Goal: Transaction & Acquisition: Purchase product/service

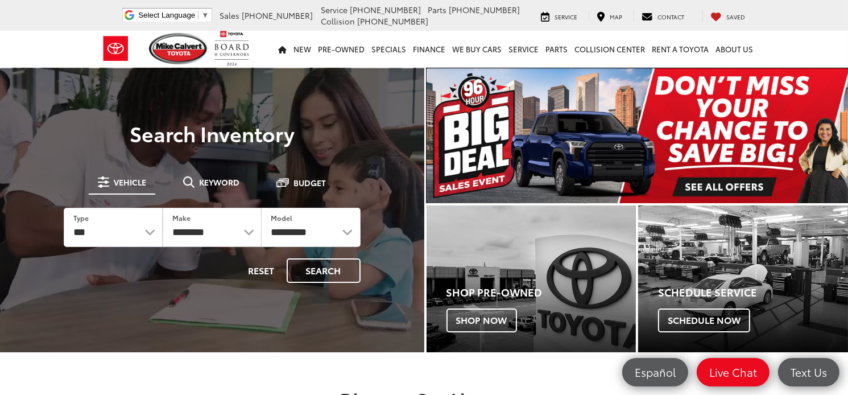
click at [722, 187] on img "carousel slide number 1 of 1" at bounding box center [637, 135] width 422 height 135
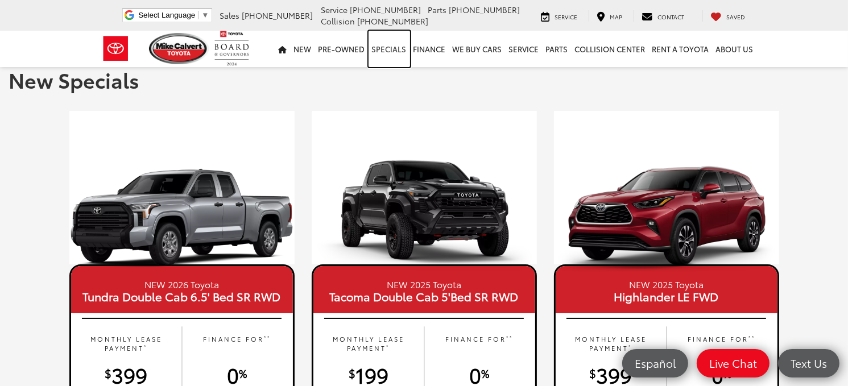
click at [393, 59] on link "Specials" at bounding box center [389, 49] width 42 height 36
click at [388, 49] on link "Specials" at bounding box center [389, 49] width 42 height 36
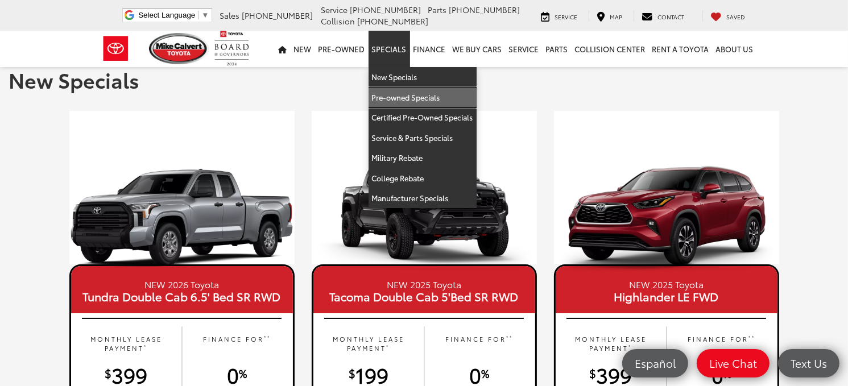
click at [429, 97] on link "Pre-owned Specials" at bounding box center [422, 98] width 108 height 20
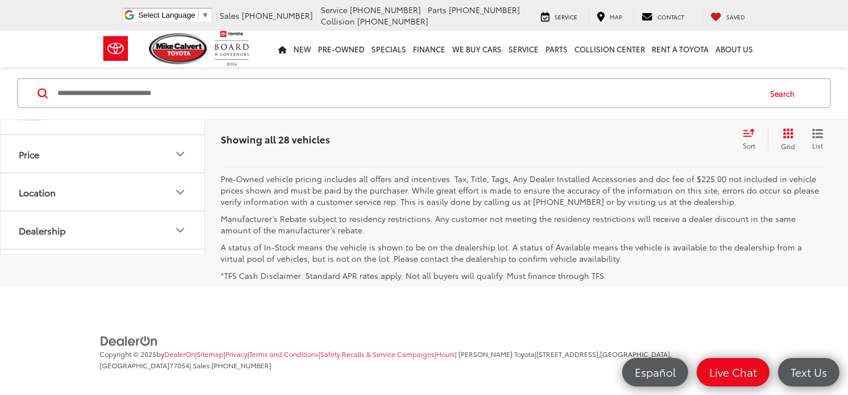
scroll to position [5580, 0]
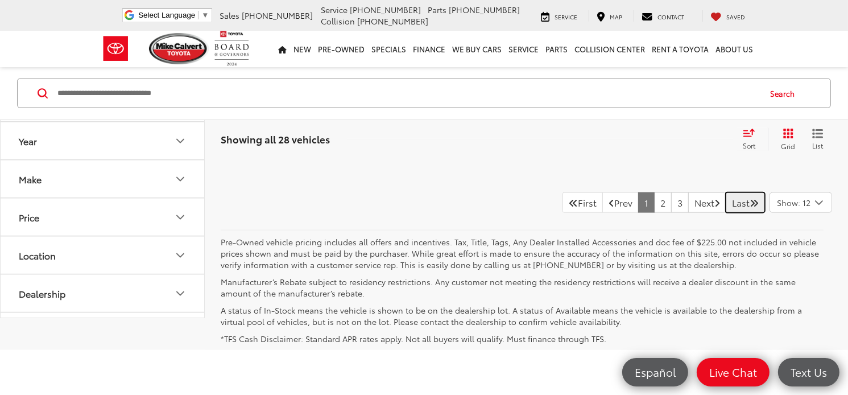
click at [739, 213] on link "Last" at bounding box center [745, 202] width 39 height 20
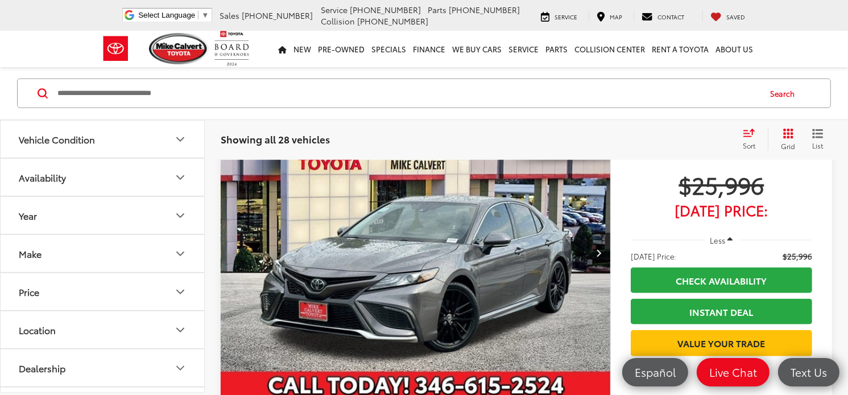
scroll to position [1046, 0]
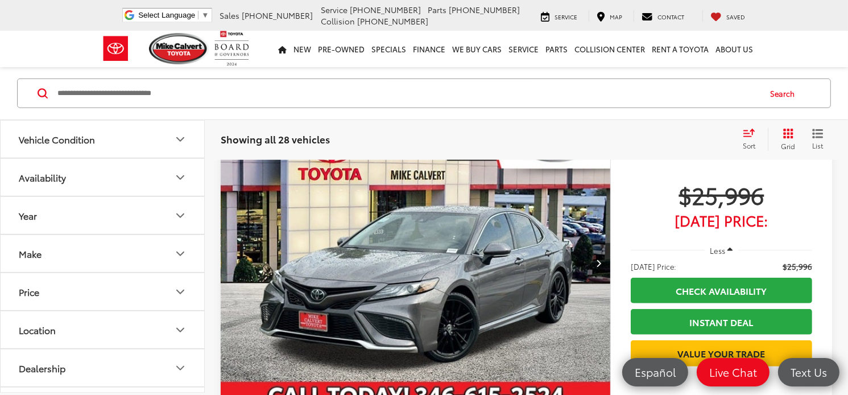
click at [600, 268] on button "Next image" at bounding box center [598, 263] width 23 height 40
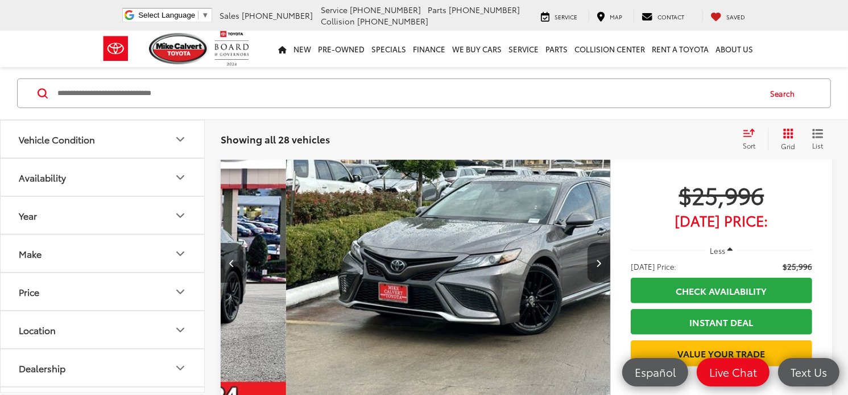
scroll to position [0, 391]
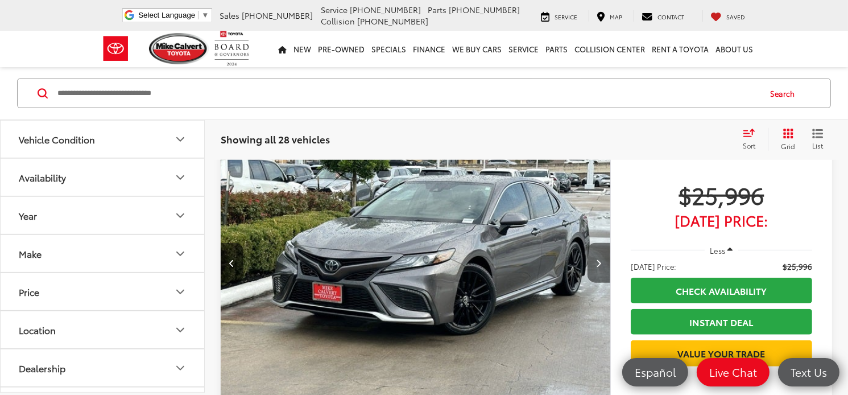
click at [598, 261] on icon "Next image" at bounding box center [598, 263] width 5 height 8
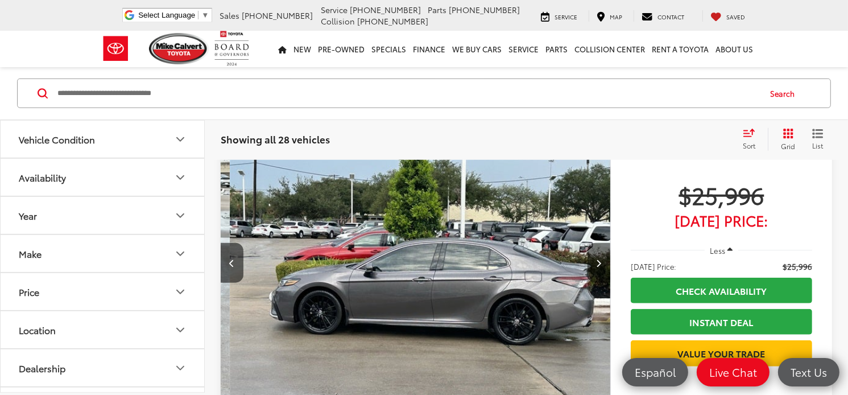
scroll to position [0, 782]
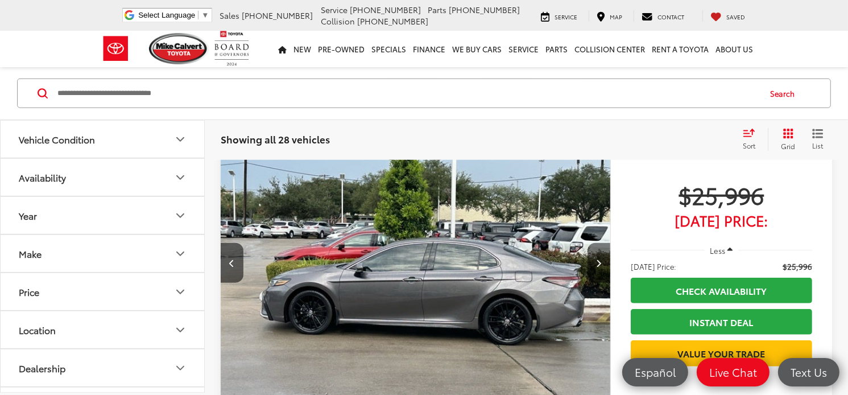
click at [609, 270] on button "Next image" at bounding box center [598, 263] width 23 height 40
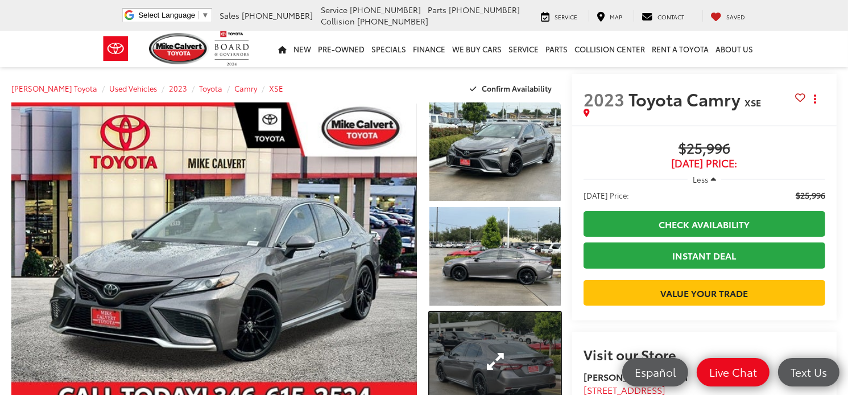
click at [550, 345] on link "Expand Photo 3" at bounding box center [494, 361] width 131 height 98
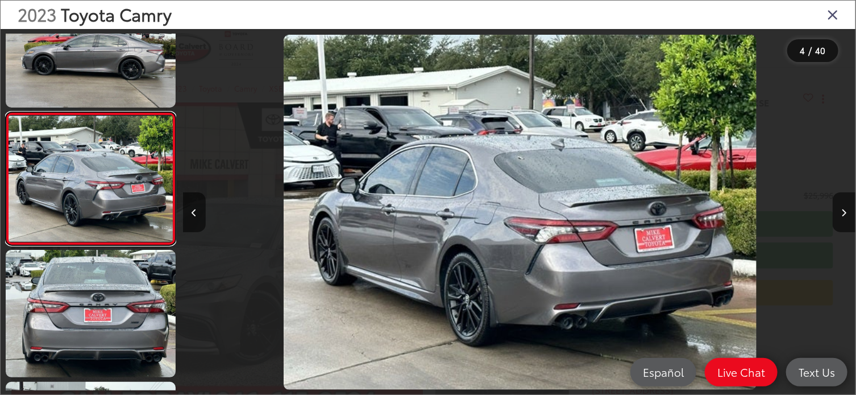
scroll to position [0, 2019]
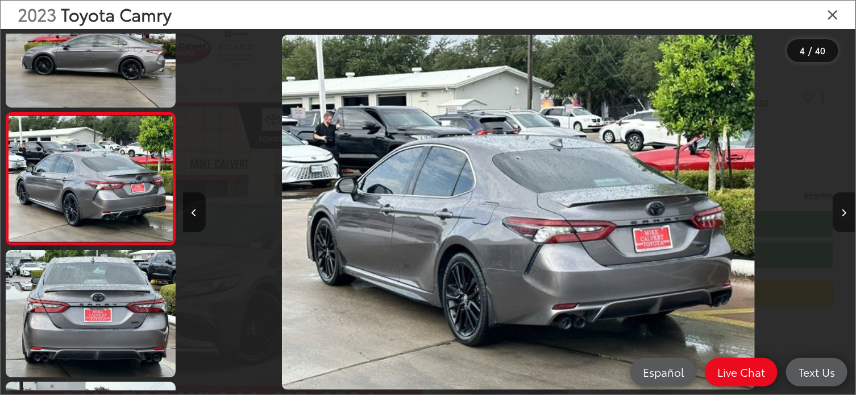
click at [837, 217] on button "Next image" at bounding box center [844, 212] width 23 height 40
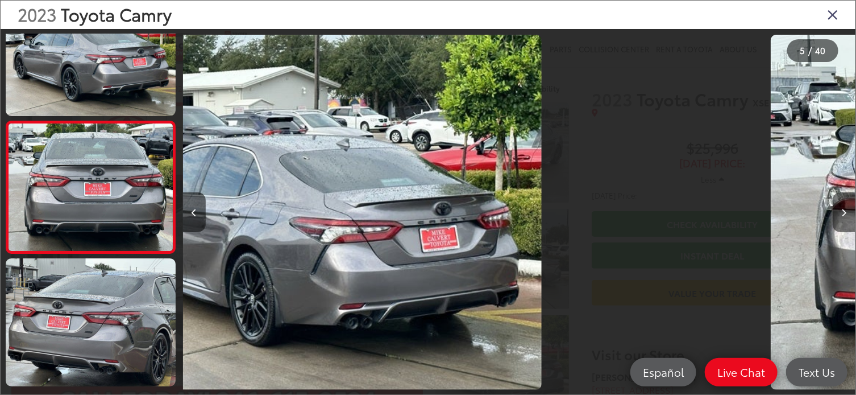
scroll to position [450, 0]
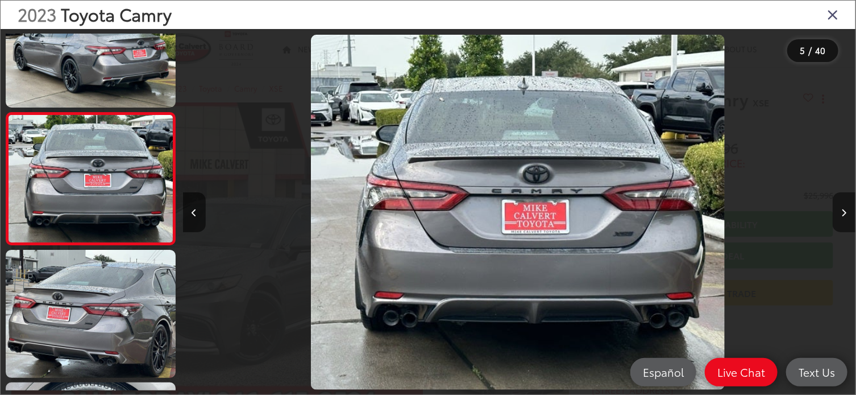
click at [837, 217] on button "Next image" at bounding box center [844, 212] width 23 height 40
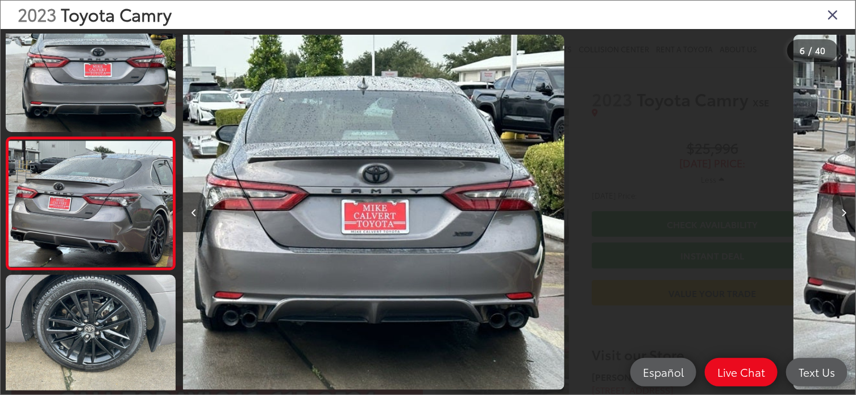
scroll to position [582, 0]
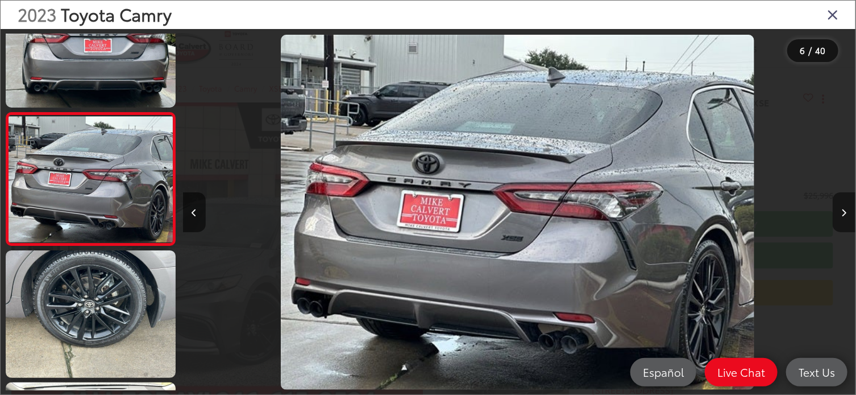
click at [837, 217] on button "Next image" at bounding box center [844, 212] width 23 height 40
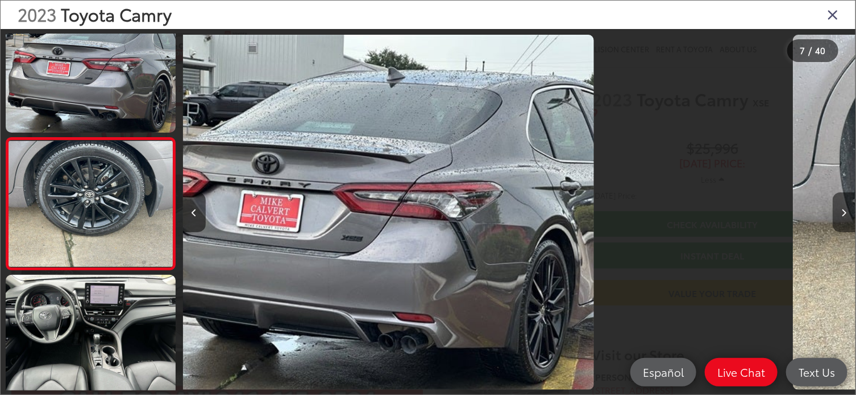
scroll to position [714, 0]
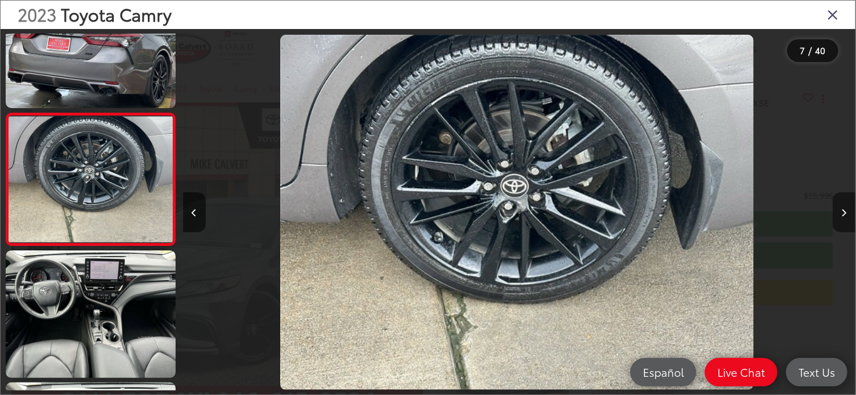
click at [837, 217] on button "Next image" at bounding box center [844, 212] width 23 height 40
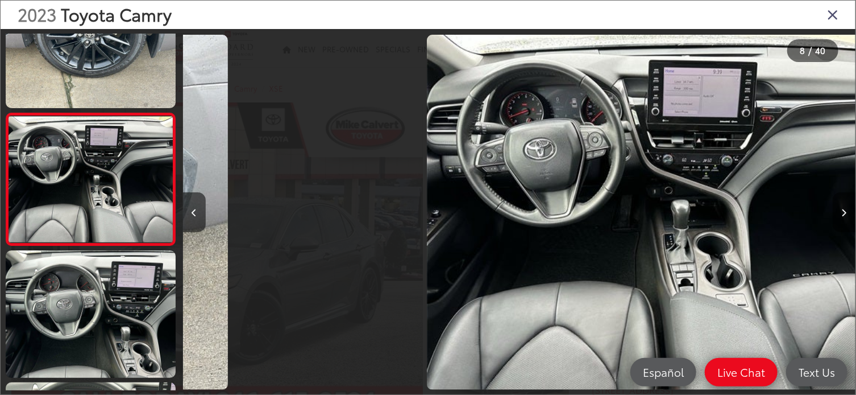
scroll to position [0, 4712]
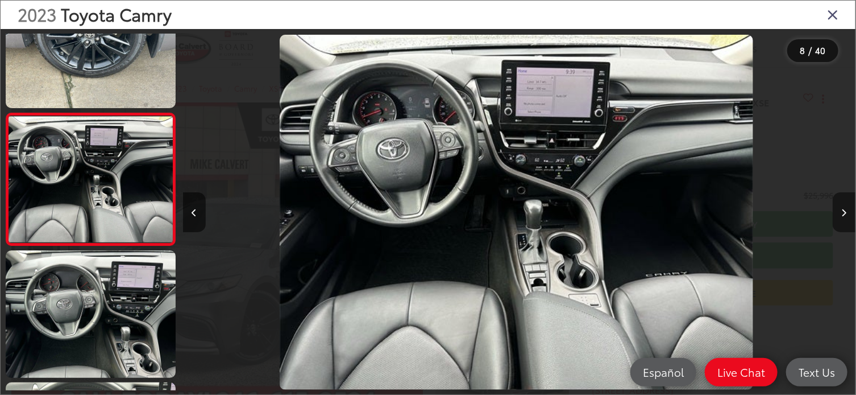
click at [844, 210] on icon "Next image" at bounding box center [844, 213] width 5 height 8
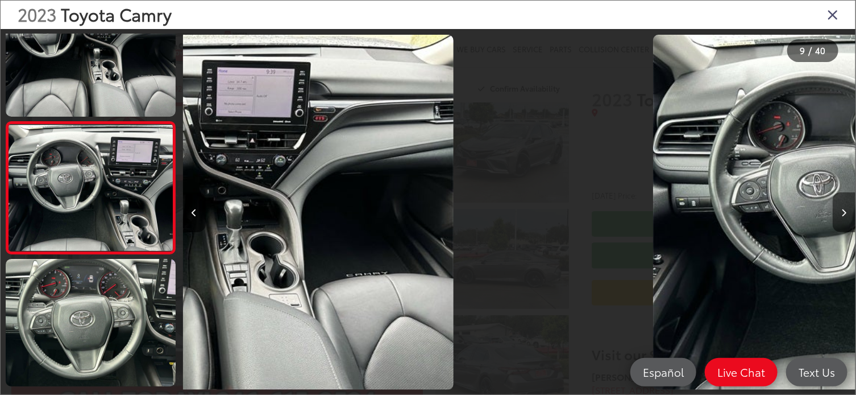
scroll to position [978, 0]
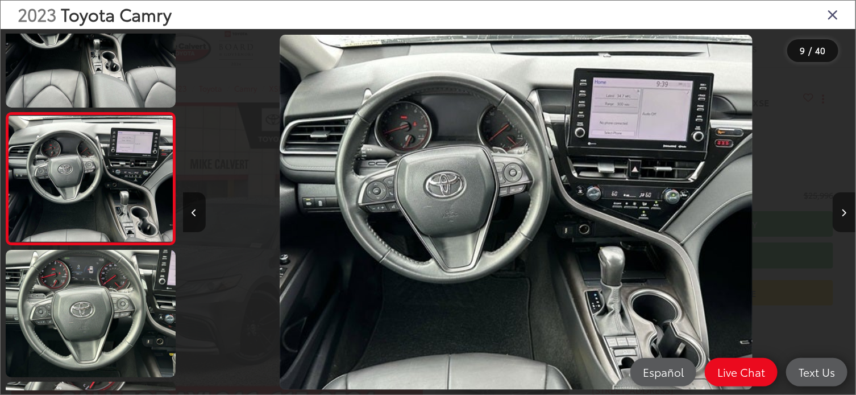
click at [844, 210] on icon "Next image" at bounding box center [844, 213] width 5 height 8
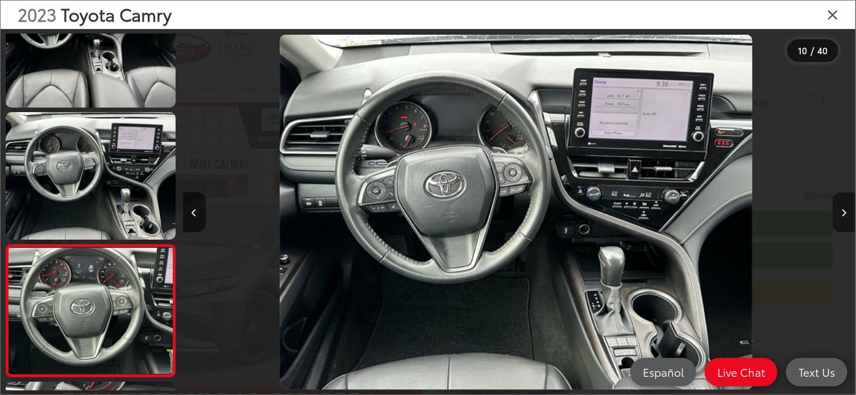
scroll to position [0, 0]
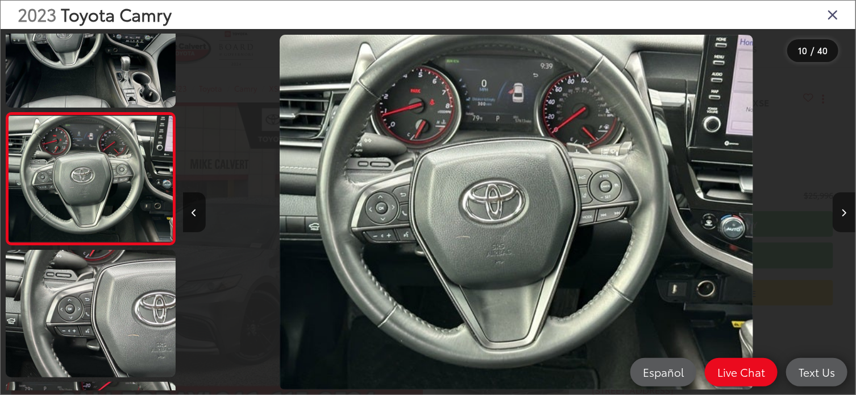
click at [844, 210] on icon "Next image" at bounding box center [844, 213] width 5 height 8
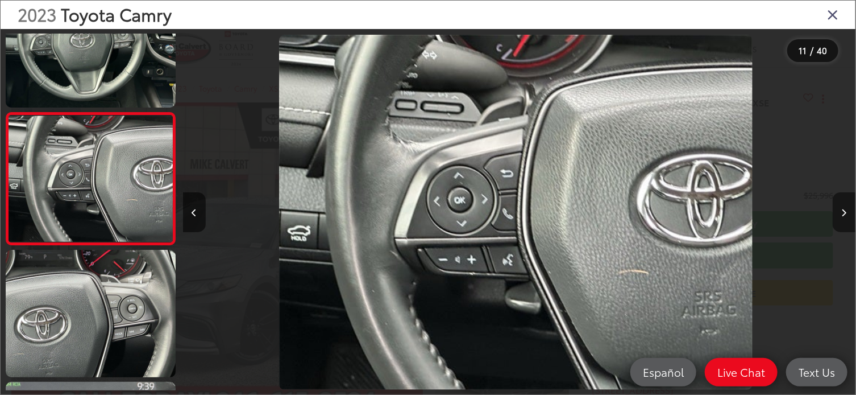
click at [844, 210] on icon "Next image" at bounding box center [844, 213] width 5 height 8
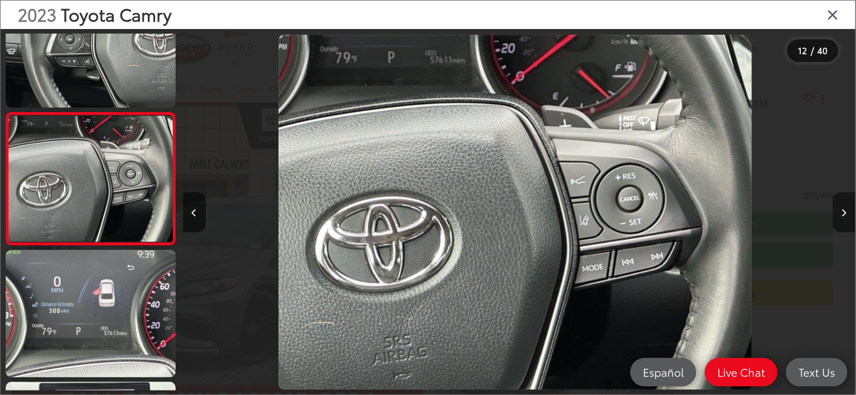
click at [844, 210] on icon "Next image" at bounding box center [844, 213] width 5 height 8
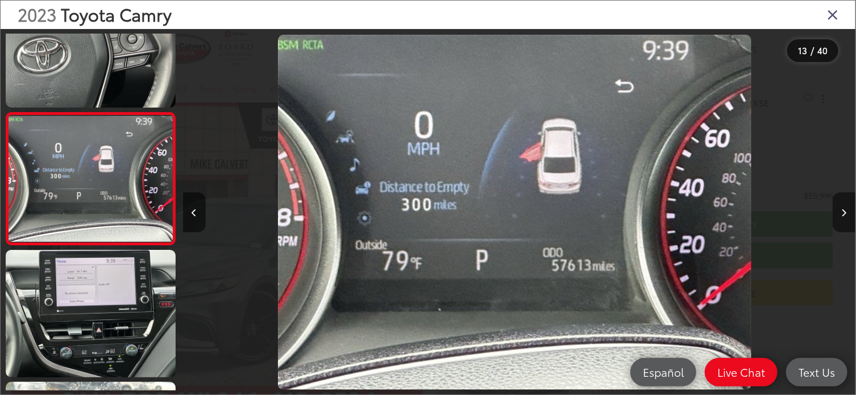
click at [844, 210] on icon "Next image" at bounding box center [844, 213] width 5 height 8
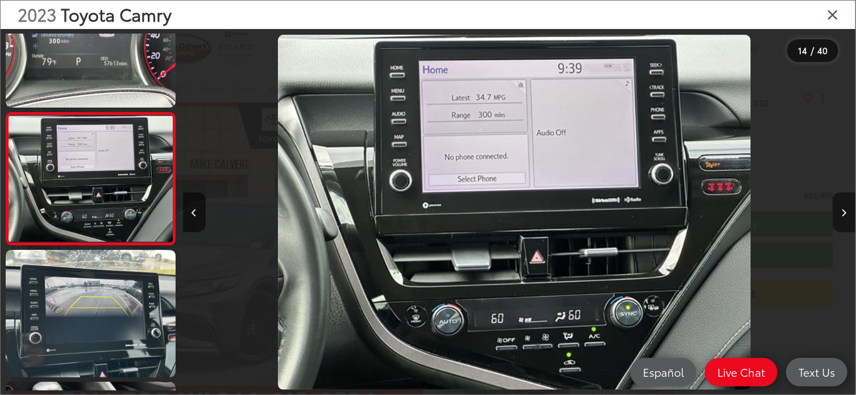
click at [844, 210] on icon "Next image" at bounding box center [844, 213] width 5 height 8
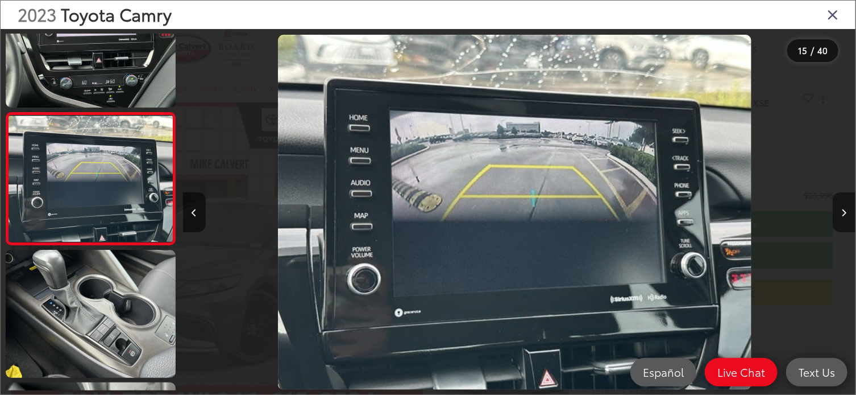
click at [844, 210] on icon "Next image" at bounding box center [844, 213] width 5 height 8
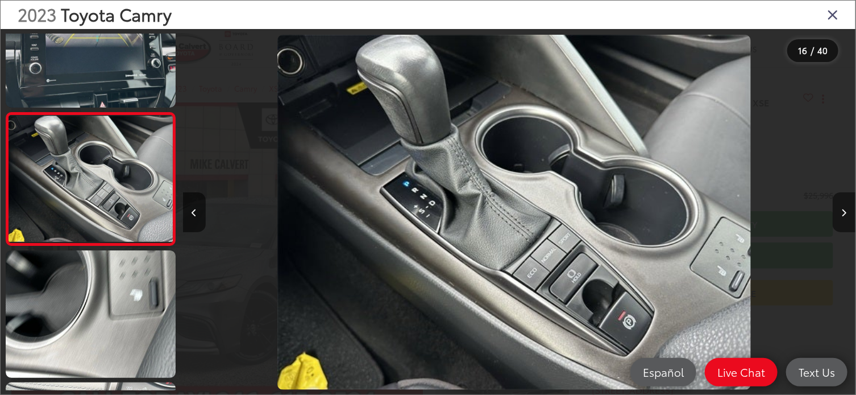
click at [844, 210] on icon "Next image" at bounding box center [844, 213] width 5 height 8
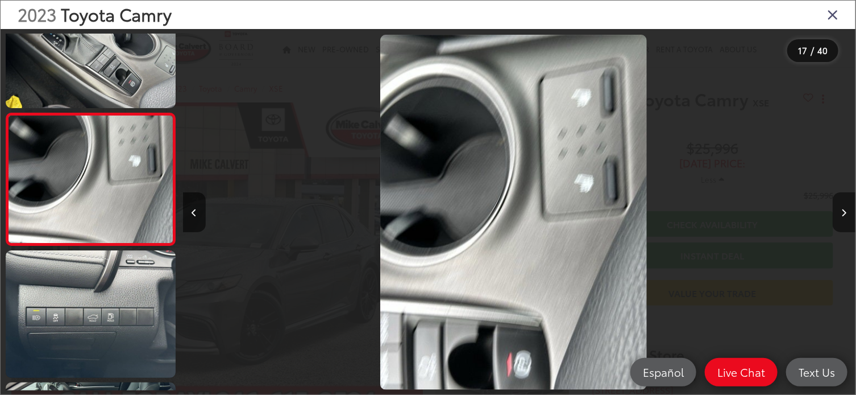
click at [844, 210] on icon "Next image" at bounding box center [844, 213] width 5 height 8
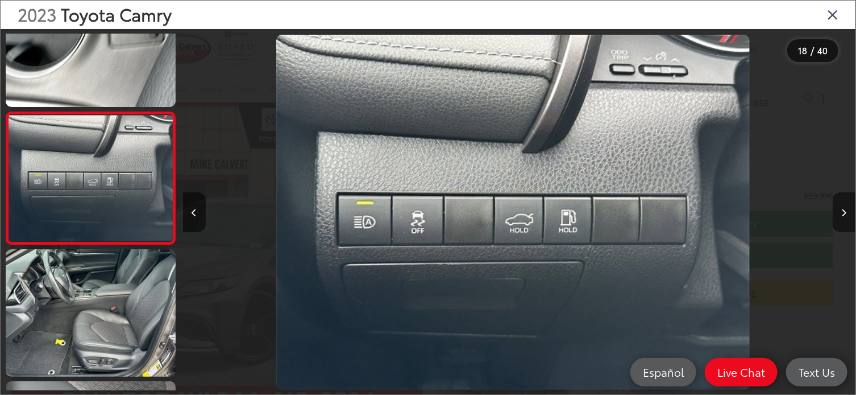
click at [844, 210] on icon "Next image" at bounding box center [844, 213] width 5 height 8
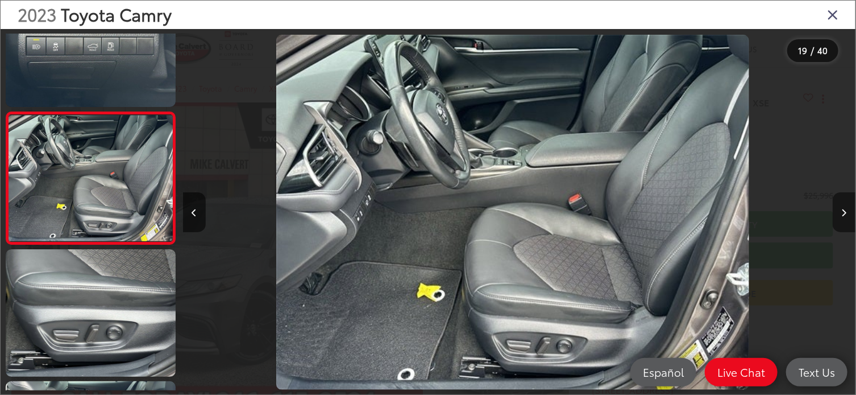
click at [844, 210] on icon "Next image" at bounding box center [844, 213] width 5 height 8
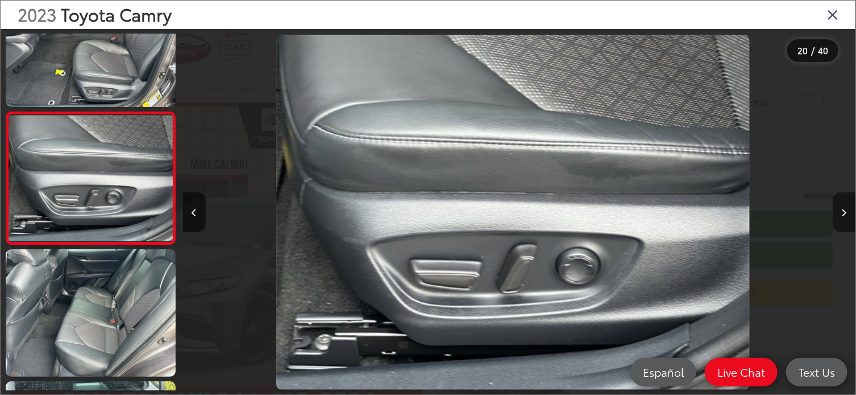
click at [844, 210] on icon "Next image" at bounding box center [844, 213] width 5 height 8
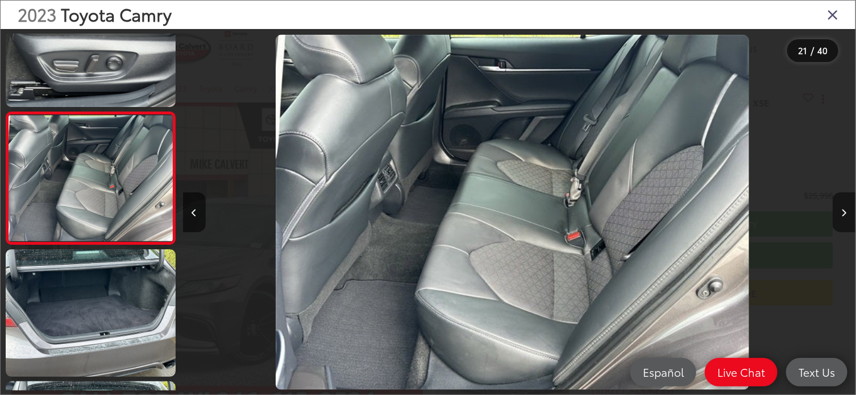
click at [844, 210] on icon "Next image" at bounding box center [844, 213] width 5 height 8
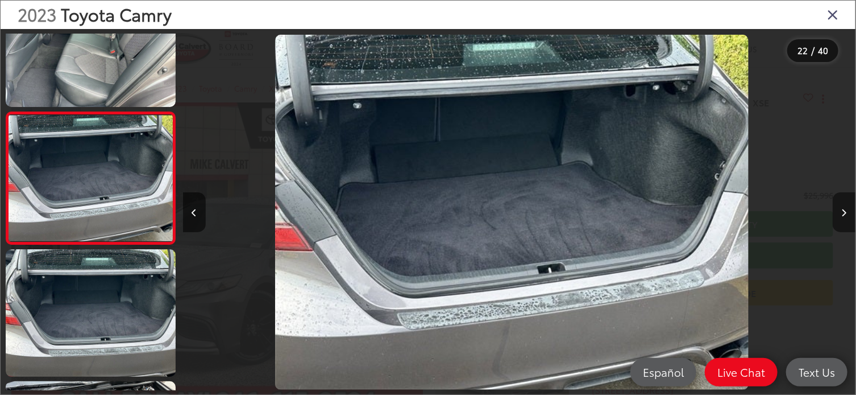
click at [844, 210] on icon "Next image" at bounding box center [844, 213] width 5 height 8
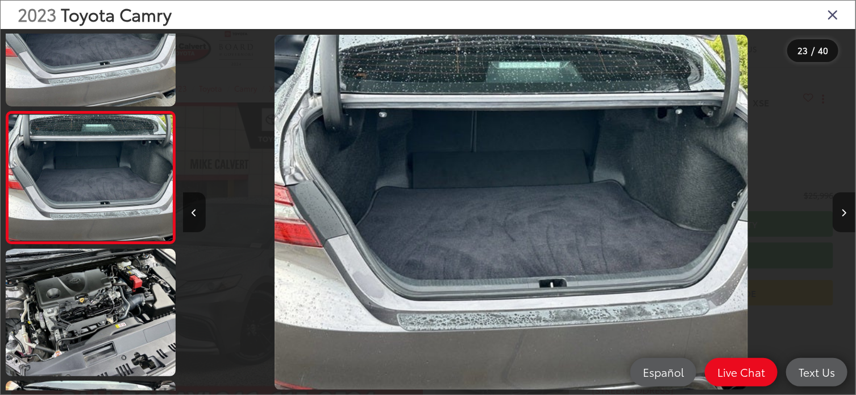
click at [844, 210] on icon "Next image" at bounding box center [844, 213] width 5 height 8
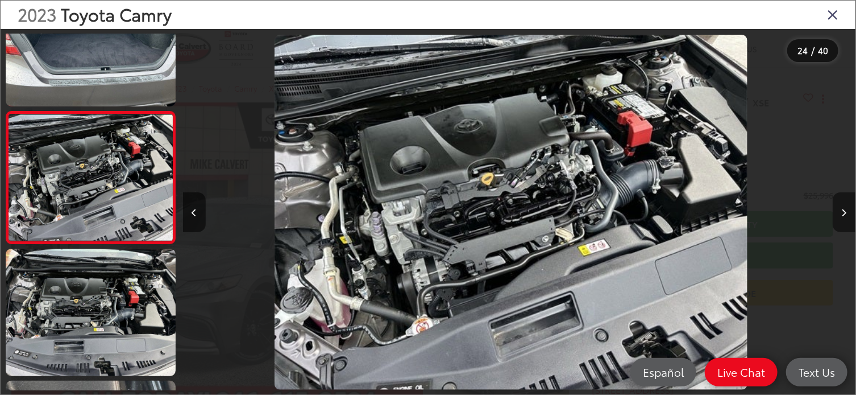
click at [844, 210] on icon "Next image" at bounding box center [844, 213] width 5 height 8
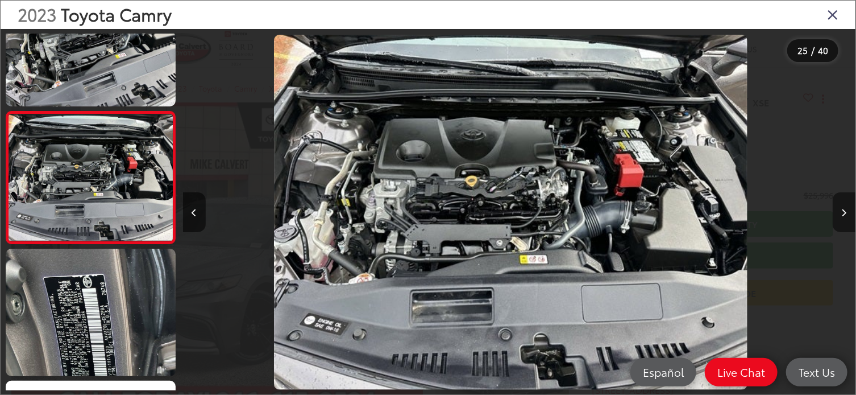
click at [844, 210] on icon "Next image" at bounding box center [844, 213] width 5 height 8
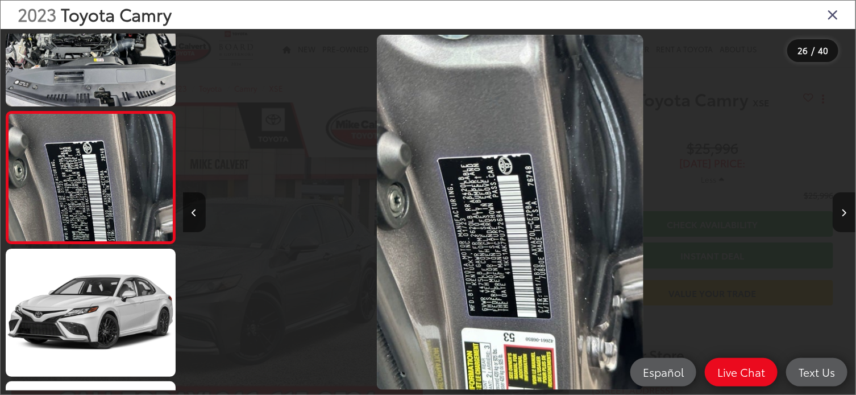
click at [844, 210] on icon "Next image" at bounding box center [844, 213] width 5 height 8
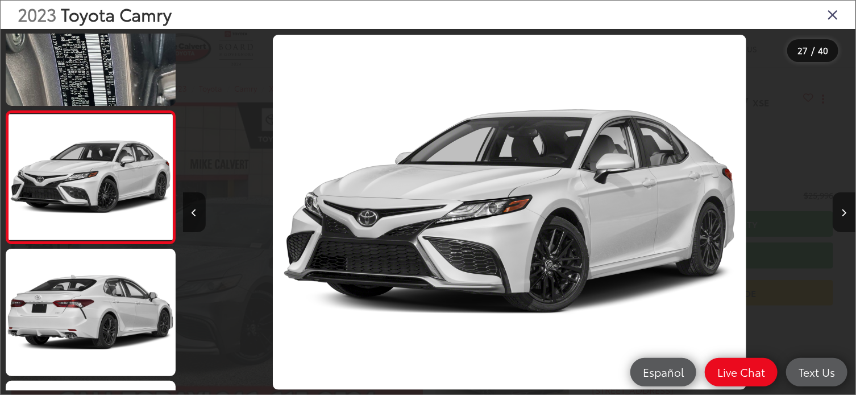
click at [844, 210] on icon "Next image" at bounding box center [844, 213] width 5 height 8
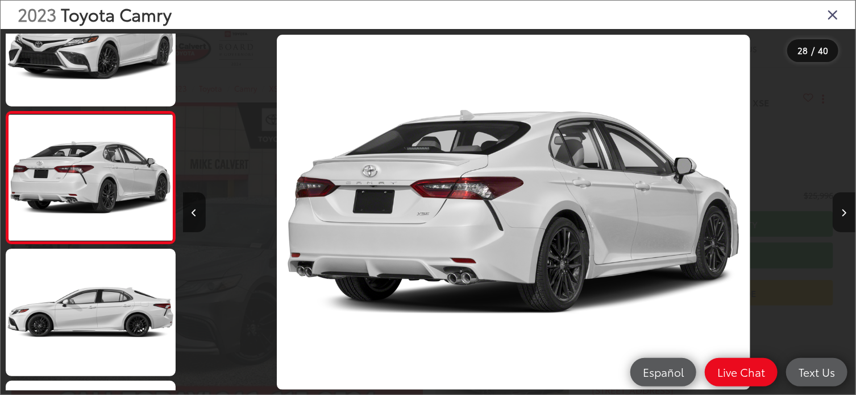
click at [844, 210] on icon "Next image" at bounding box center [844, 213] width 5 height 8
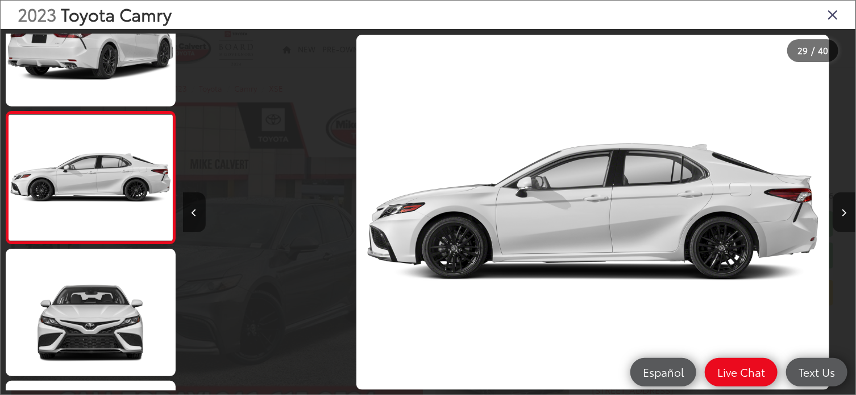
click at [844, 210] on icon "Next image" at bounding box center [844, 213] width 5 height 8
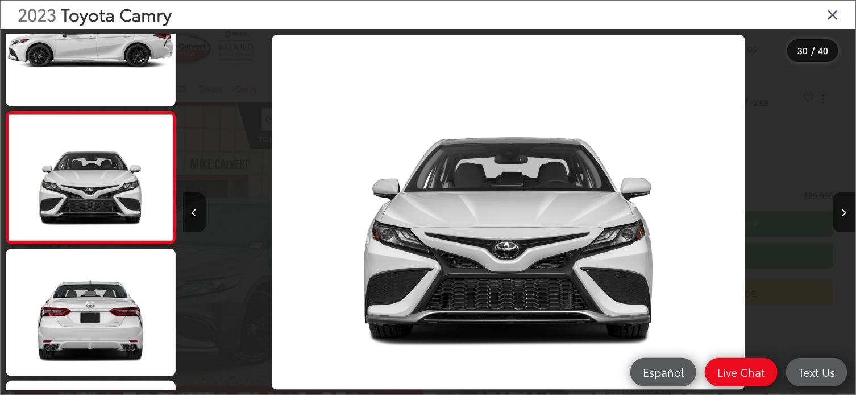
click at [829, 32] on div at bounding box center [771, 212] width 168 height 366
click at [832, 19] on icon "Close gallery" at bounding box center [832, 14] width 11 height 15
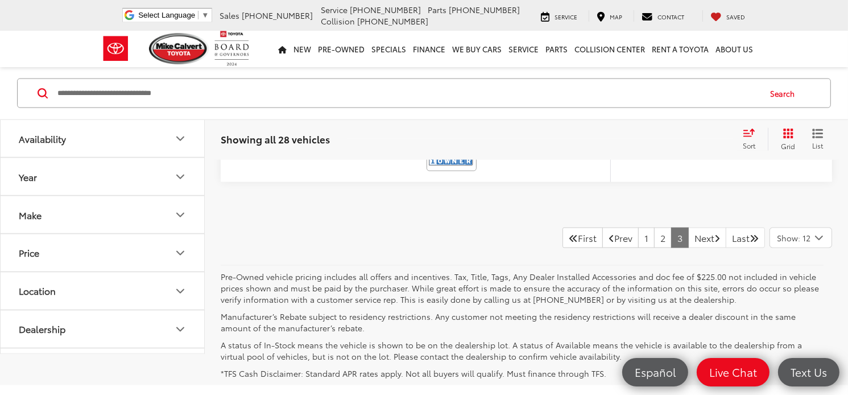
scroll to position [1872, 0]
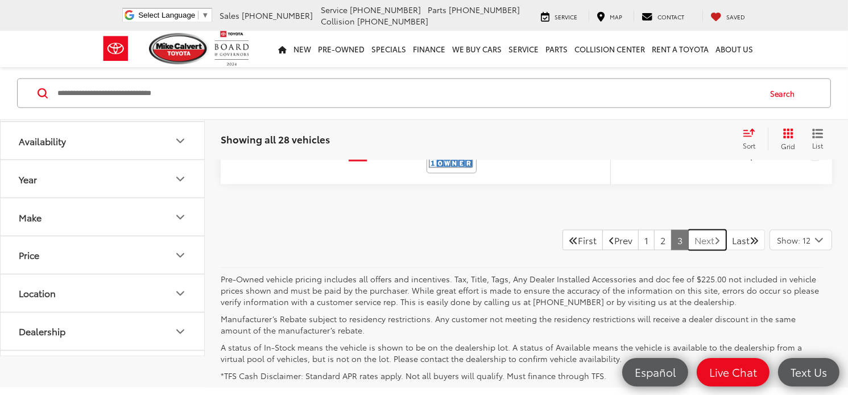
click at [698, 250] on link "Next" at bounding box center [707, 240] width 38 height 20
click at [688, 250] on link "Next" at bounding box center [707, 240] width 38 height 20
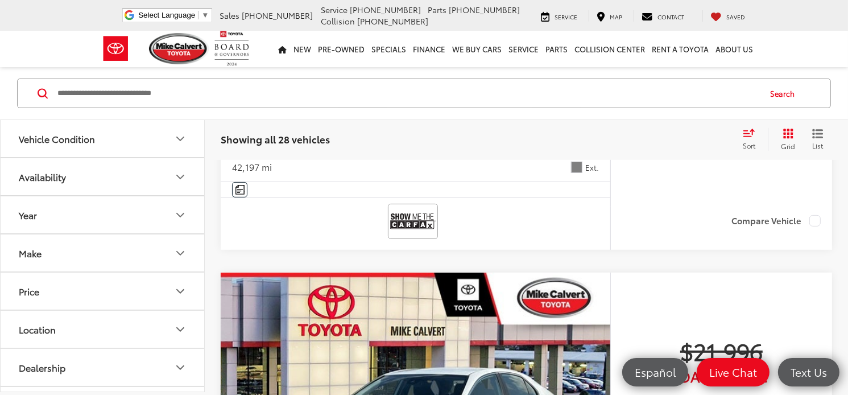
scroll to position [0, 0]
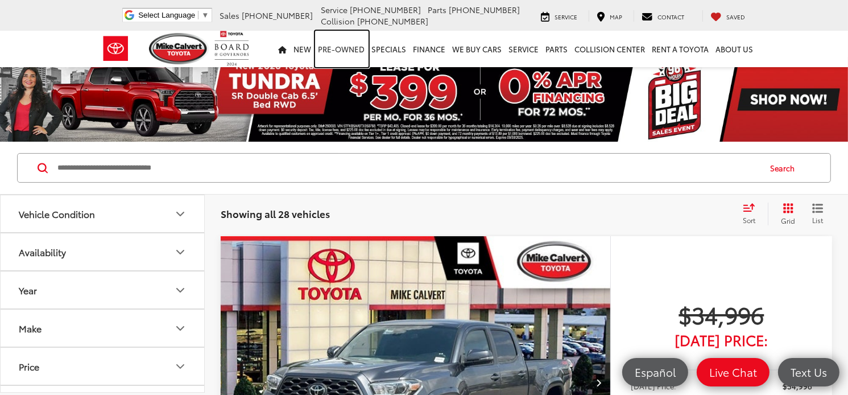
click at [351, 51] on link "Pre-Owned" at bounding box center [341, 49] width 53 height 36
click at [334, 73] on img at bounding box center [424, 99] width 848 height 85
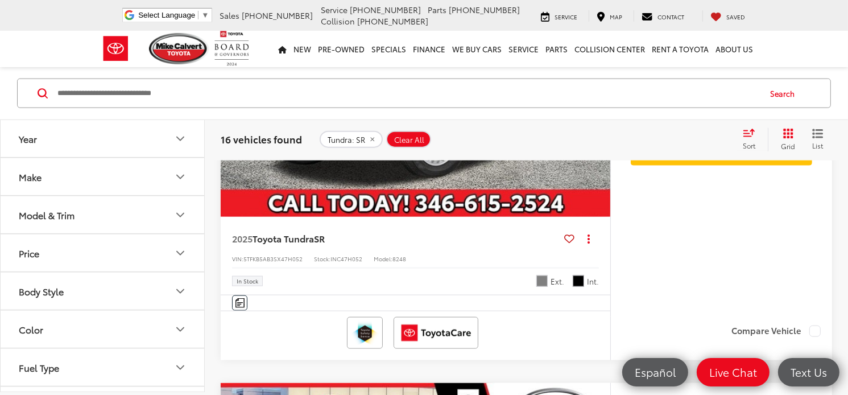
scroll to position [1314, 0]
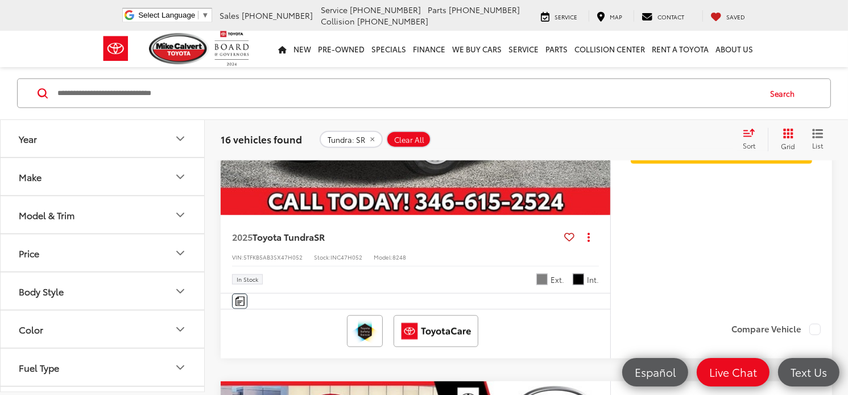
click at [583, 318] on div at bounding box center [415, 331] width 367 height 32
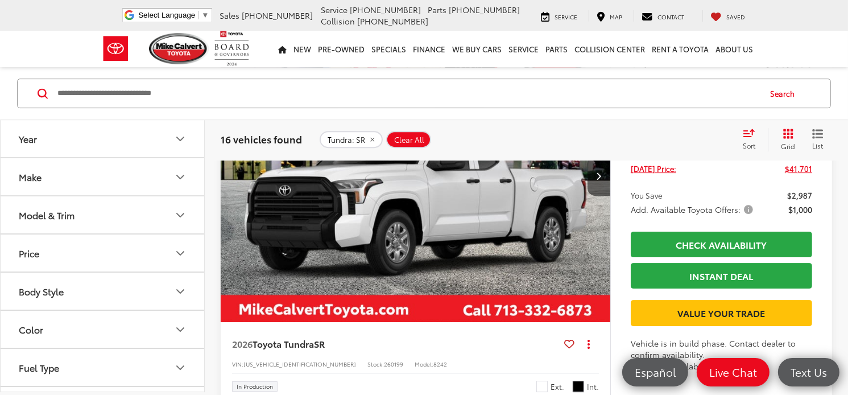
scroll to position [3499, 0]
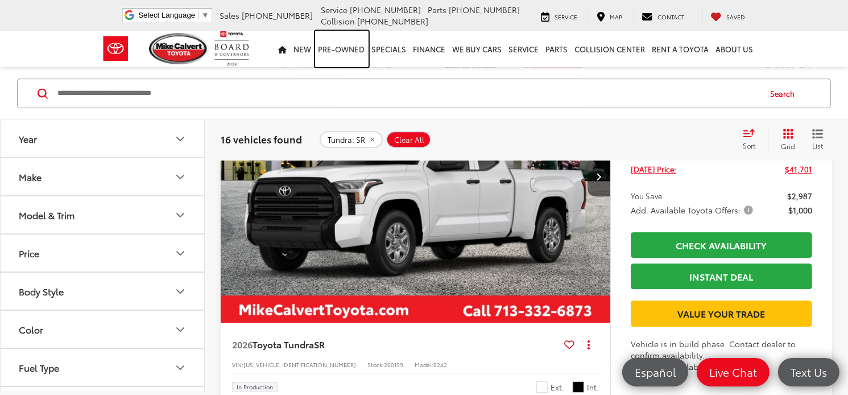
click at [343, 59] on link "Pre-Owned" at bounding box center [341, 49] width 53 height 36
click at [334, 52] on link "Pre-Owned" at bounding box center [341, 49] width 53 height 36
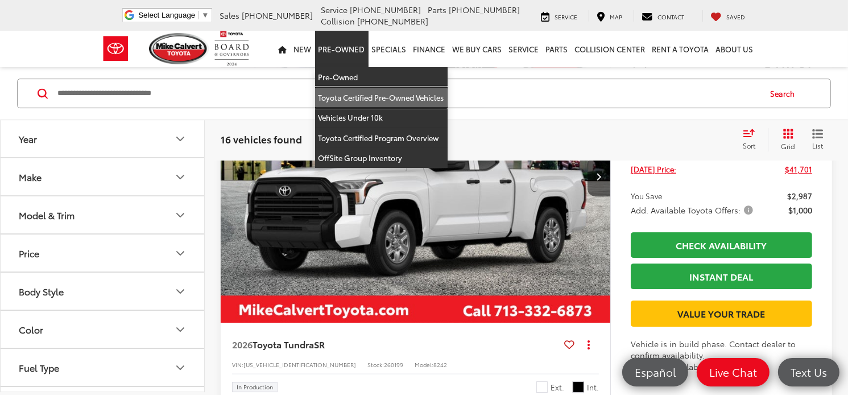
click at [413, 97] on link "Toyota Certified Pre-Owned Vehicles" at bounding box center [381, 98] width 132 height 20
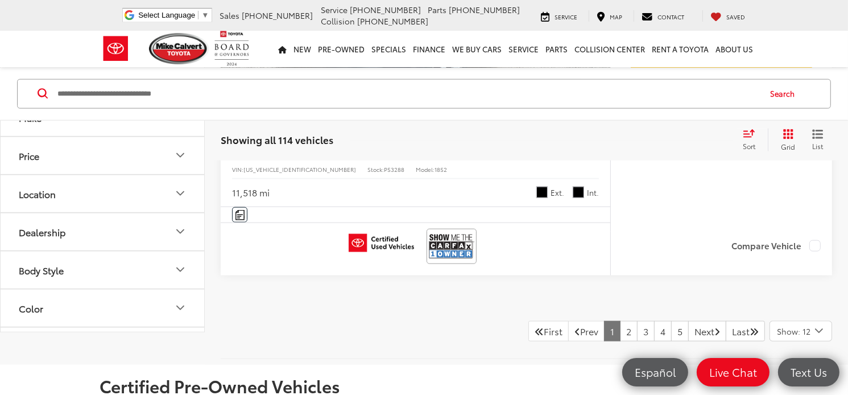
scroll to position [5528, 0]
click at [697, 341] on link "Next" at bounding box center [707, 330] width 38 height 20
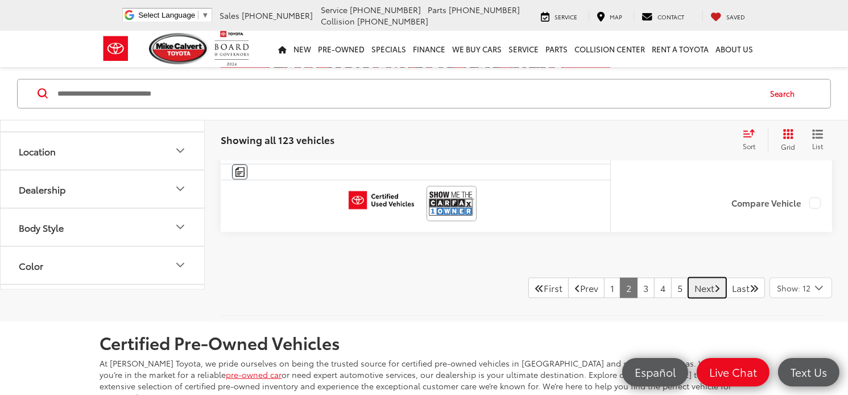
scroll to position [5595, 0]
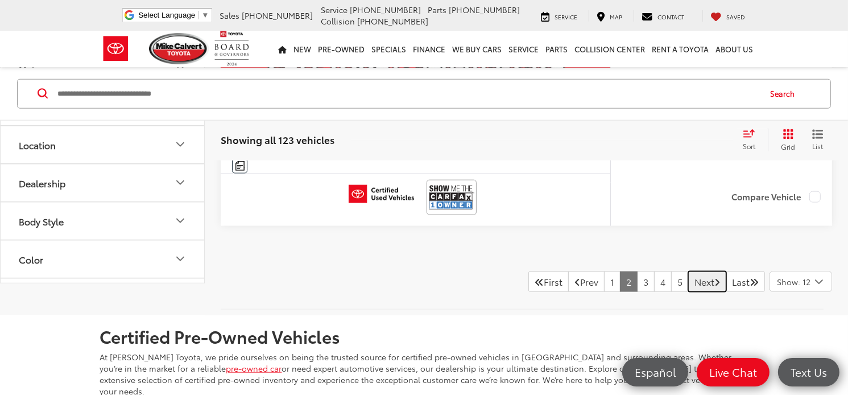
click at [689, 283] on link "Next" at bounding box center [707, 281] width 38 height 20
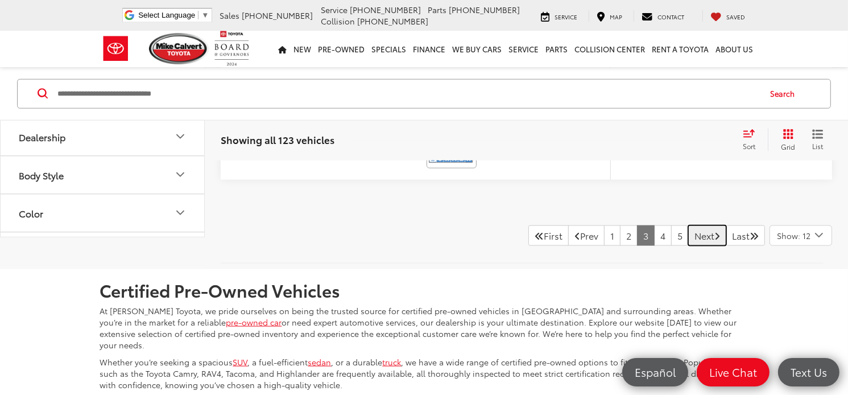
scroll to position [5607, 0]
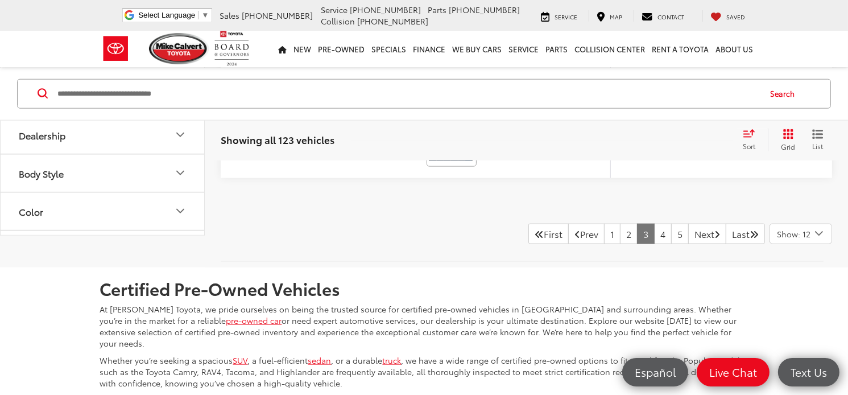
click at [694, 327] on p "At Mike Calvert Toyota, we pride ourselves on being the trusted source for cert…" at bounding box center [424, 325] width 648 height 45
click at [703, 230] on link "Next" at bounding box center [707, 233] width 38 height 20
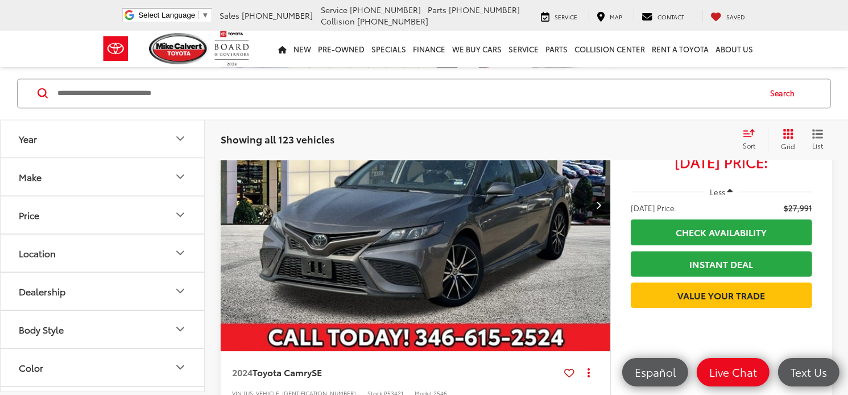
scroll to position [2534, 0]
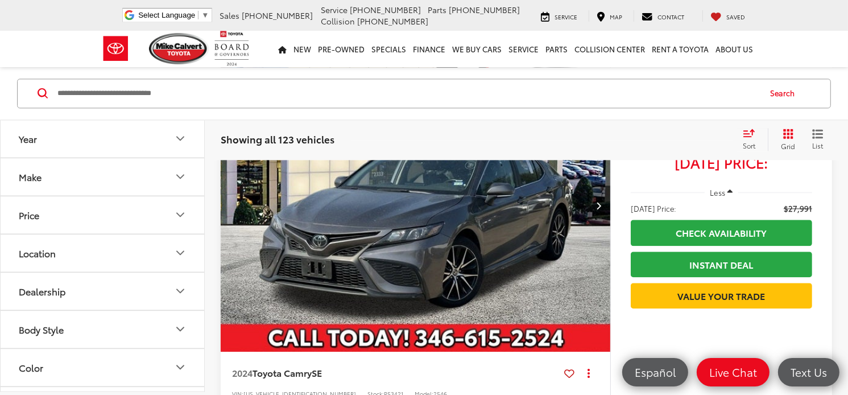
click at [631, 320] on capital-one-entry-button at bounding box center [631, 320] width 0 height 0
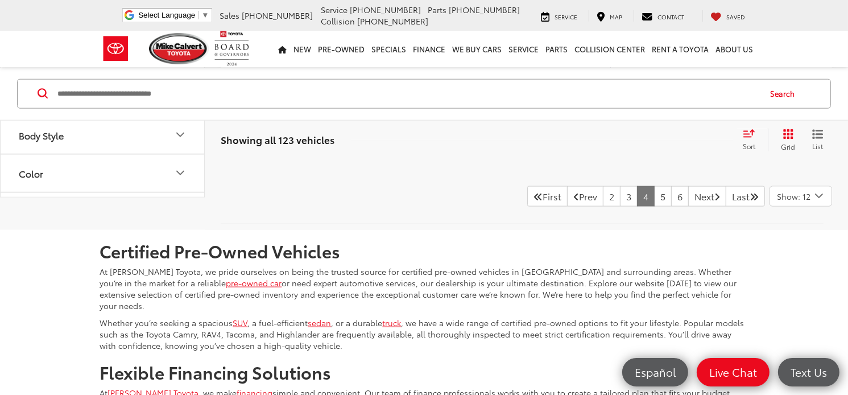
scroll to position [5668, 0]
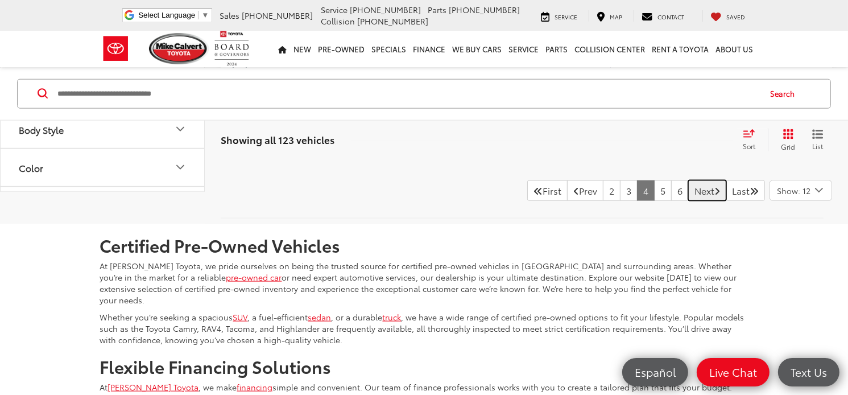
click at [694, 188] on link "Next" at bounding box center [707, 190] width 38 height 20
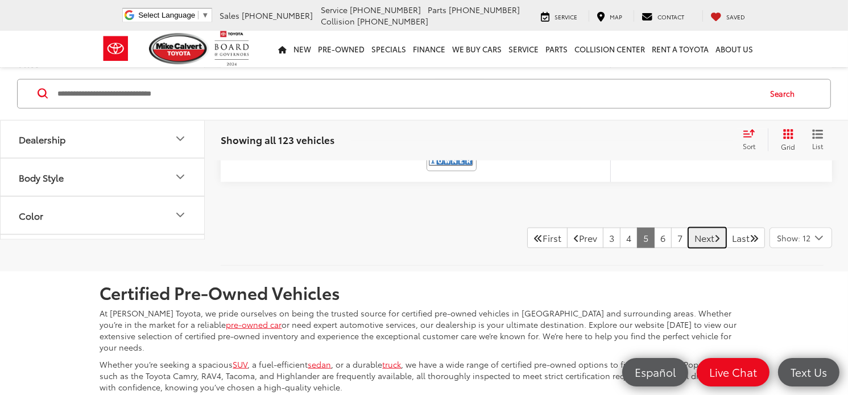
scroll to position [5636, 0]
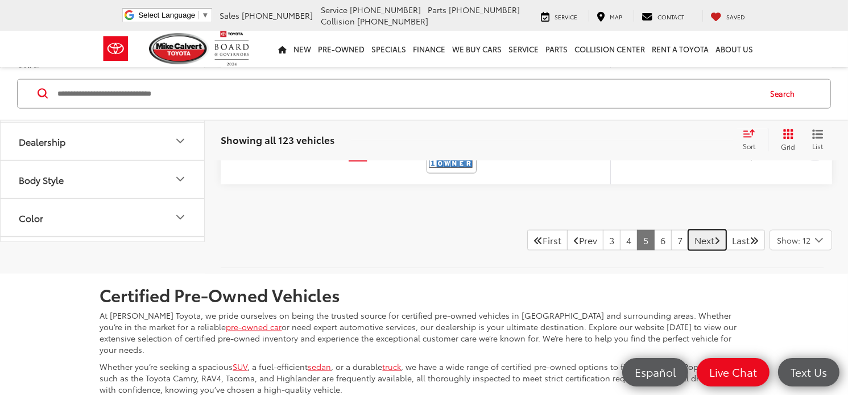
click at [695, 234] on link "Next" at bounding box center [707, 240] width 38 height 20
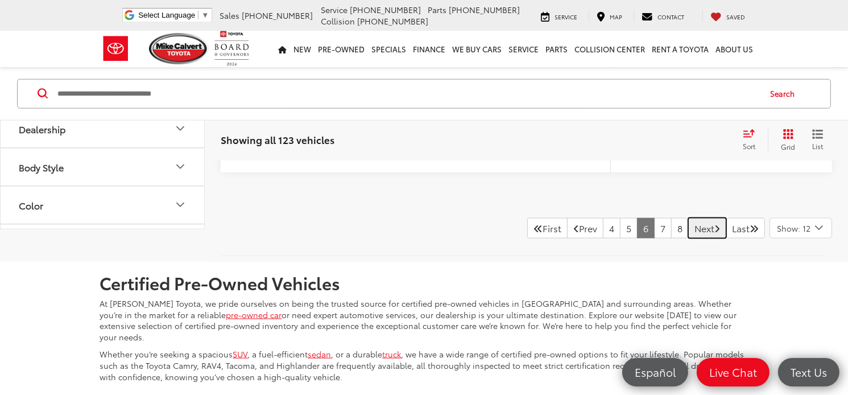
scroll to position [5647, 0]
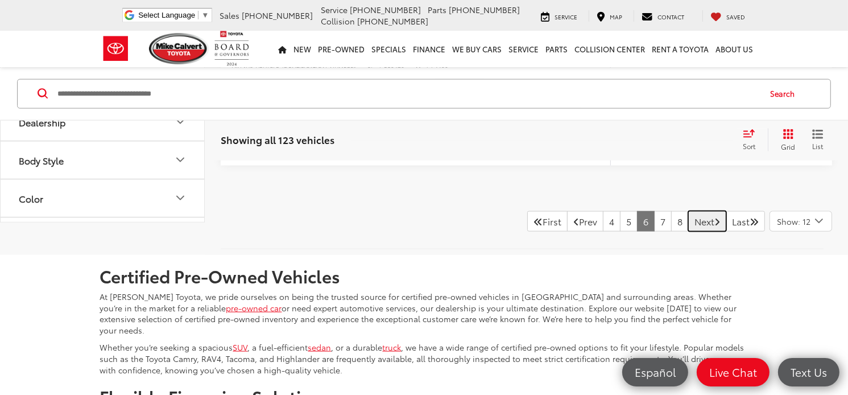
click at [703, 216] on link "Next" at bounding box center [707, 221] width 38 height 20
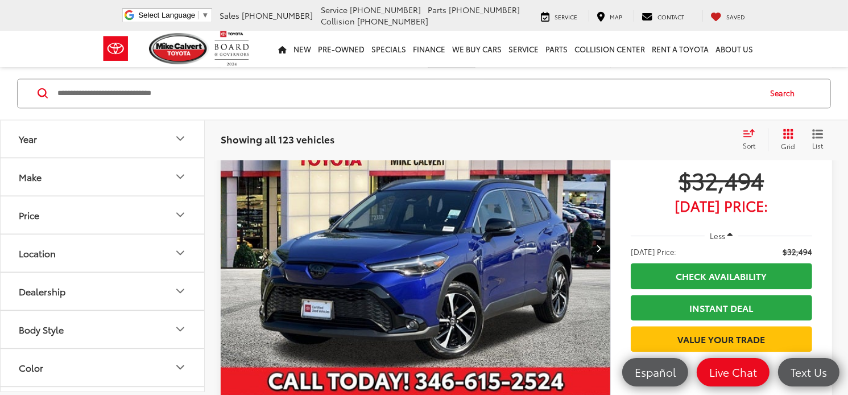
scroll to position [2541, 0]
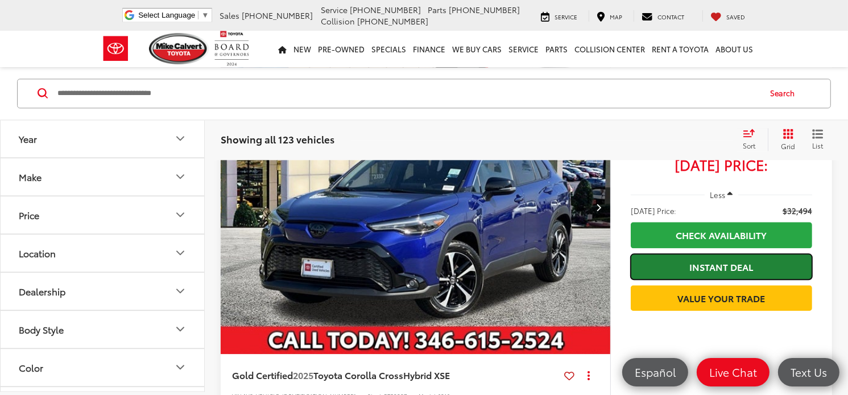
click at [683, 272] on link "Instant Deal" at bounding box center [721, 267] width 181 height 26
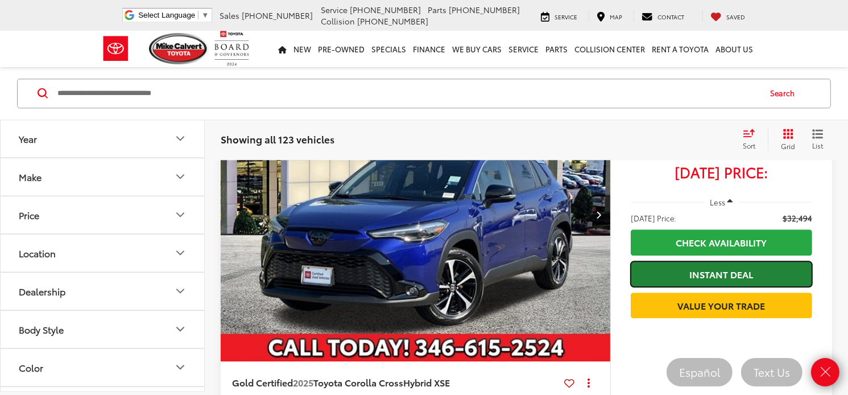
scroll to position [2532, 0]
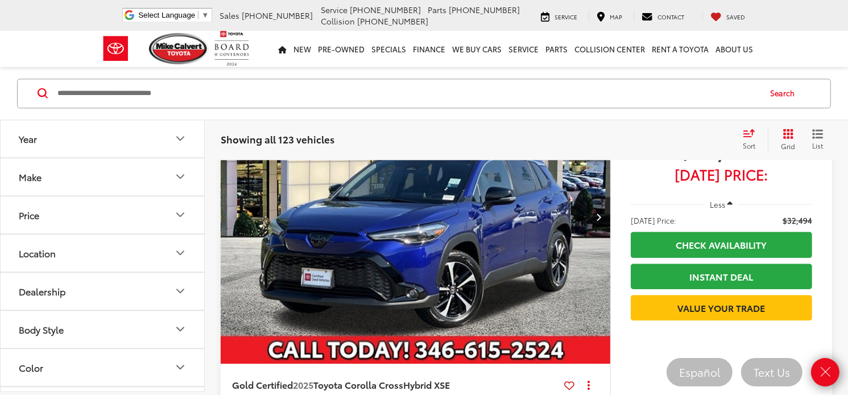
click at [626, 383] on div "$32,494 Today's Price: Less Today's Price: $32,494 Check Availability Instant D…" at bounding box center [721, 269] width 222 height 397
click at [473, 145] on div "Showing all 123 vehicles Clear All + 0 test Sort Price: High to Low Price: Low …" at bounding box center [526, 139] width 611 height 23
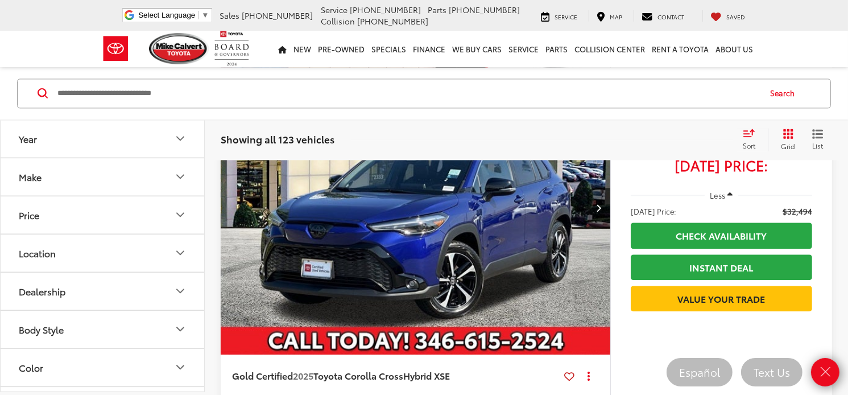
scroll to position [2543, 0]
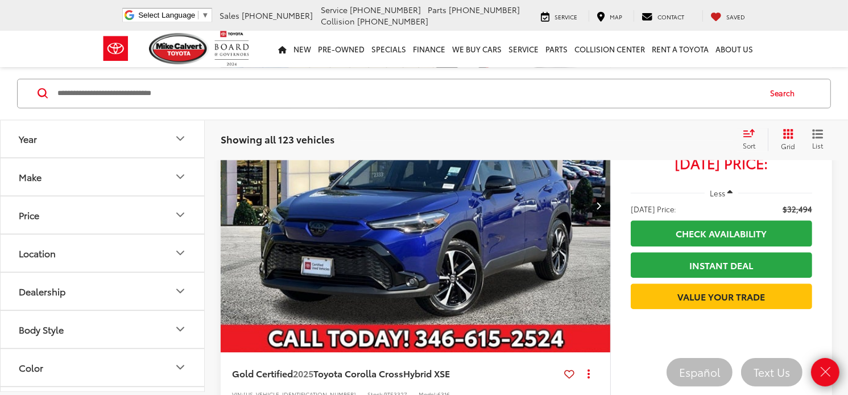
click at [519, 136] on div "Showing all 123 vehicles Clear All + 0" at bounding box center [477, 139] width 512 height 11
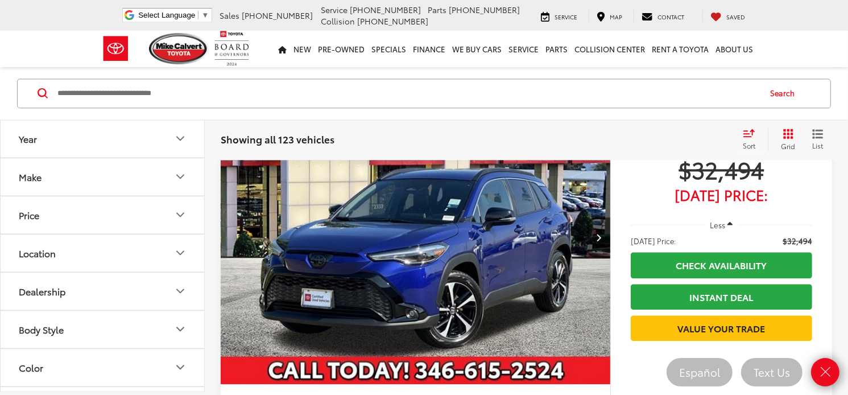
scroll to position [2511, 0]
click at [822, 375] on icon "Close" at bounding box center [825, 372] width 16 height 16
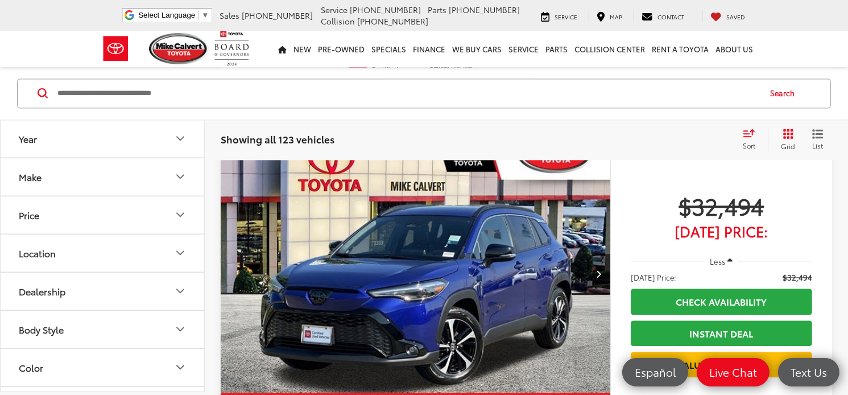
scroll to position [2475, 0]
click at [598, 271] on icon "Next image" at bounding box center [598, 274] width 5 height 8
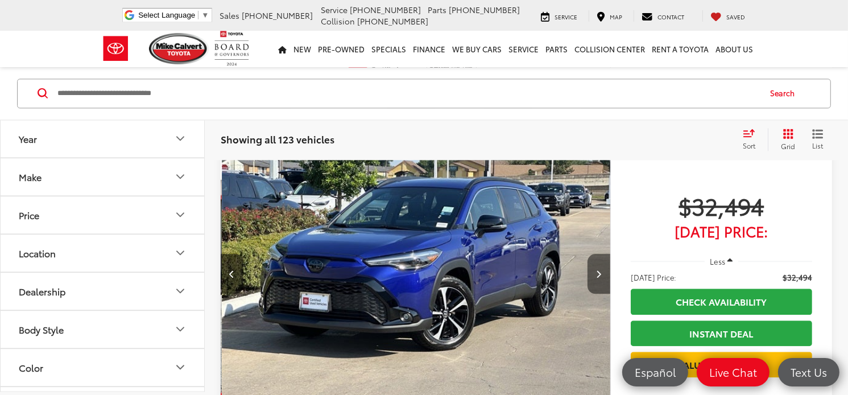
scroll to position [0, 391]
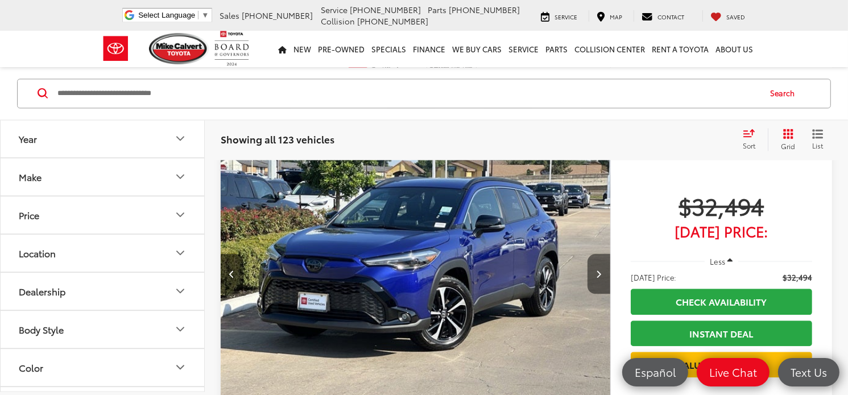
click at [606, 267] on button "Next image" at bounding box center [598, 274] width 23 height 40
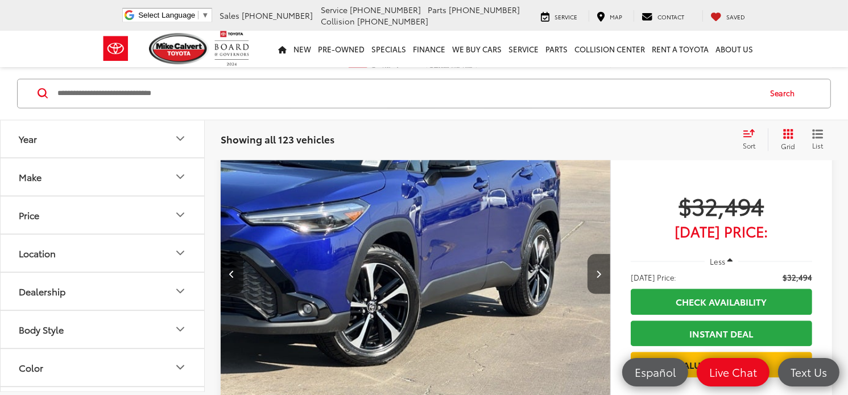
click at [606, 267] on button "Next image" at bounding box center [598, 274] width 23 height 40
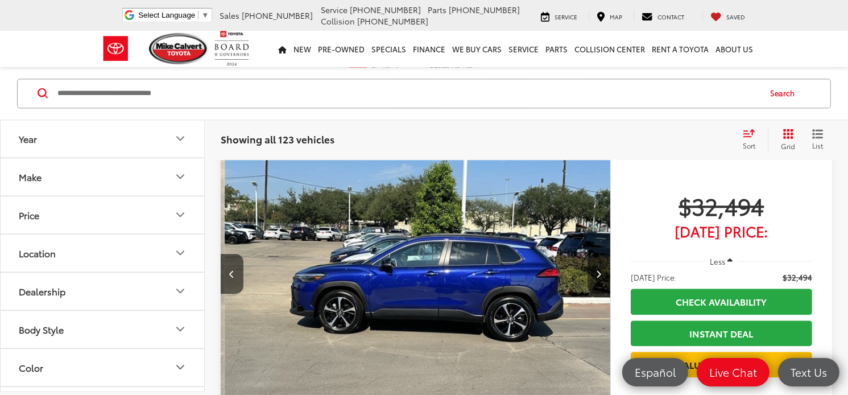
scroll to position [0, 1174]
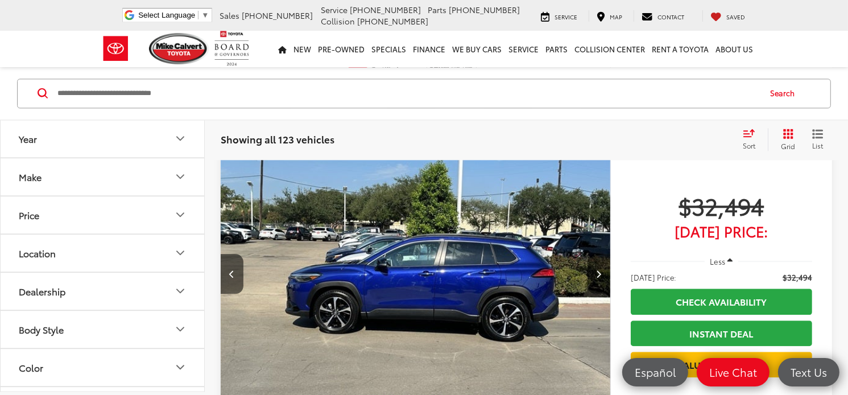
click at [604, 277] on button "Next image" at bounding box center [598, 274] width 23 height 40
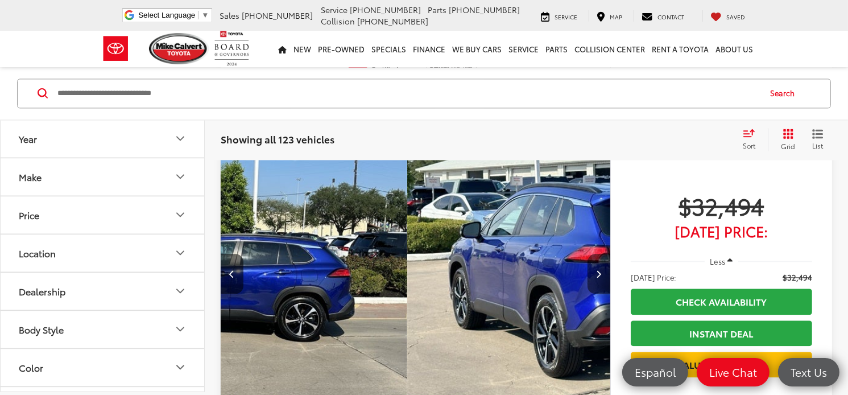
scroll to position [0, 1565]
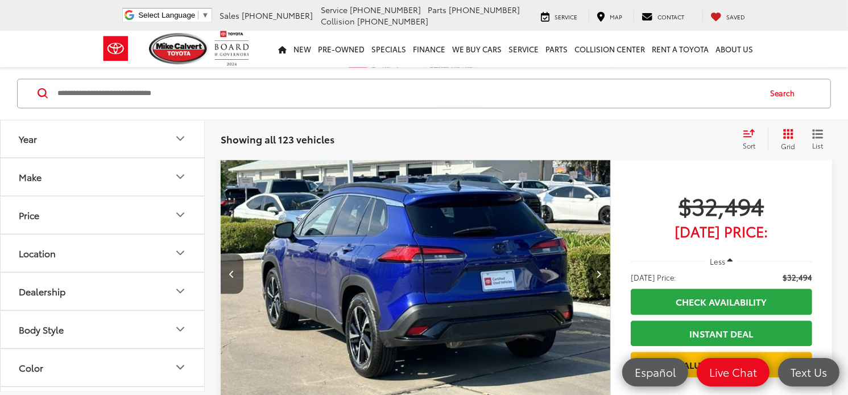
click at [604, 277] on button "Next image" at bounding box center [598, 274] width 23 height 40
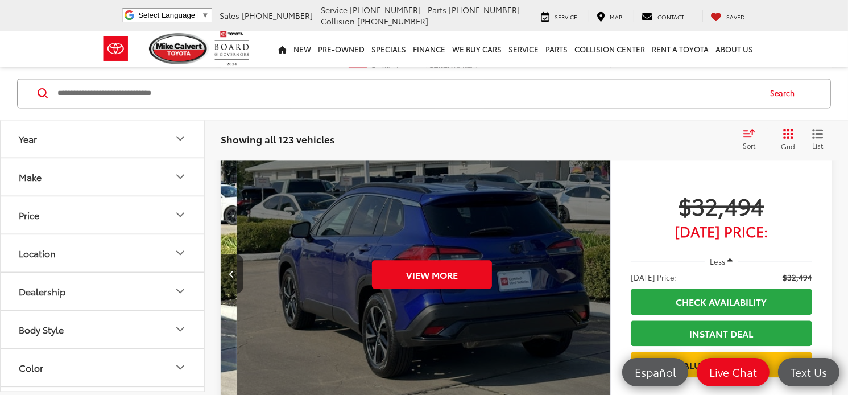
scroll to position [0, 1956]
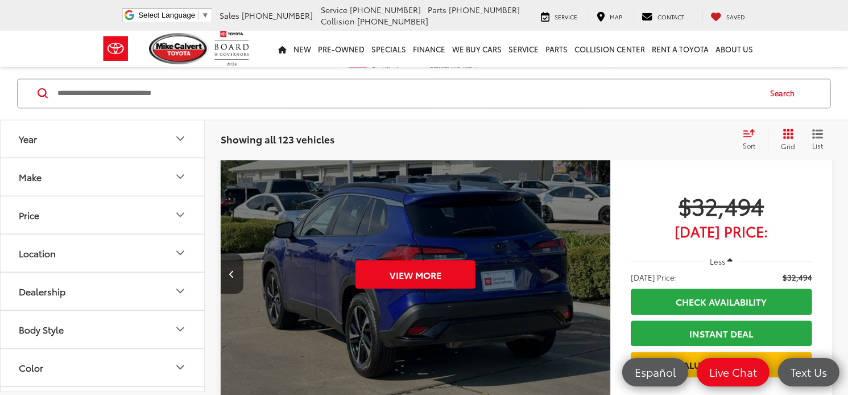
click at [604, 277] on div "View More" at bounding box center [415, 273] width 391 height 293
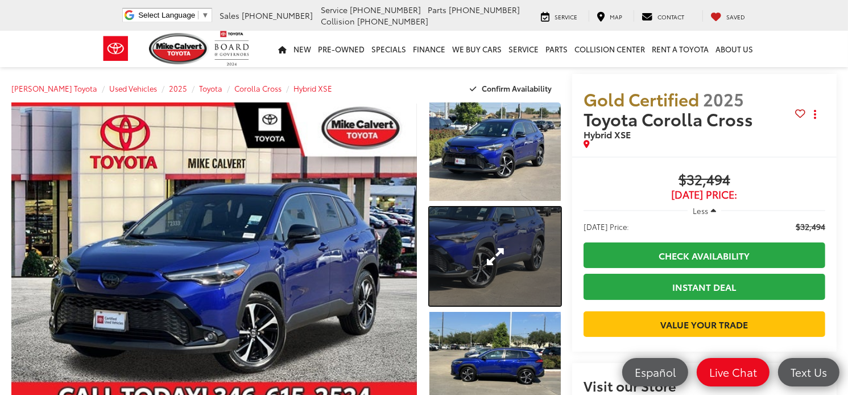
click at [530, 287] on link "Expand Photo 2" at bounding box center [494, 256] width 131 height 98
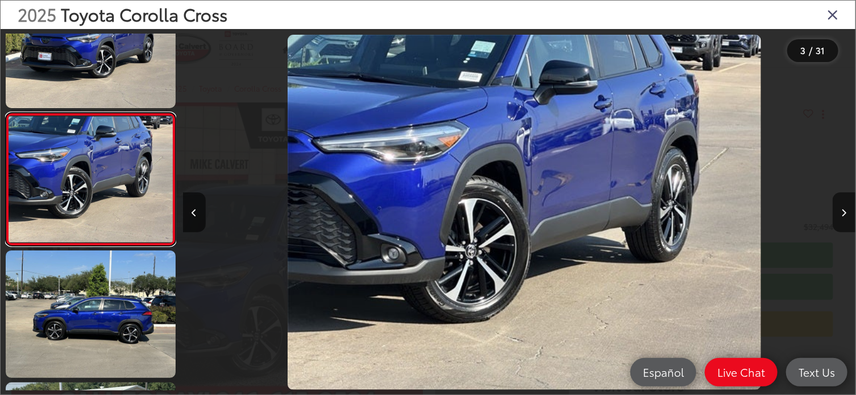
scroll to position [0, 1347]
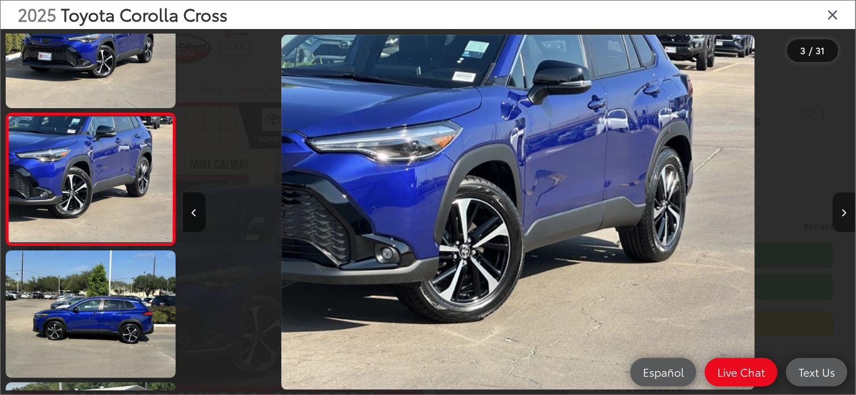
click at [844, 212] on icon "Next image" at bounding box center [844, 213] width 5 height 8
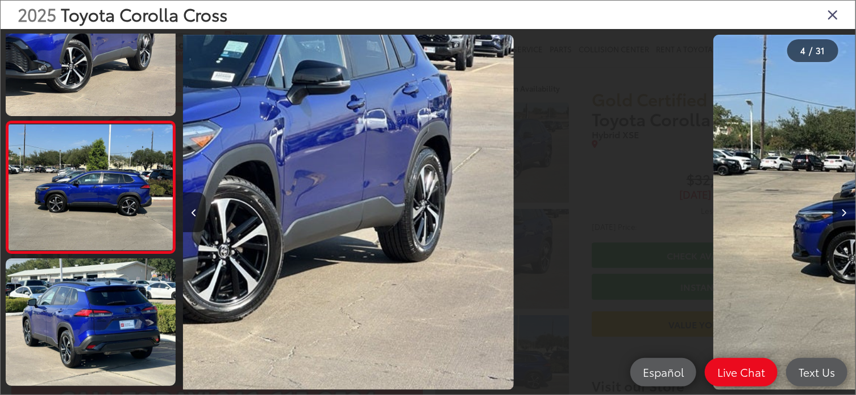
scroll to position [318, 0]
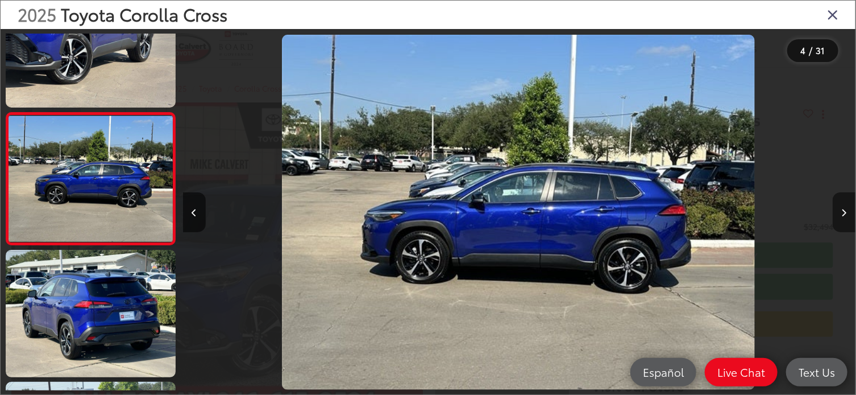
click at [844, 213] on icon "Next image" at bounding box center [844, 213] width 5 height 8
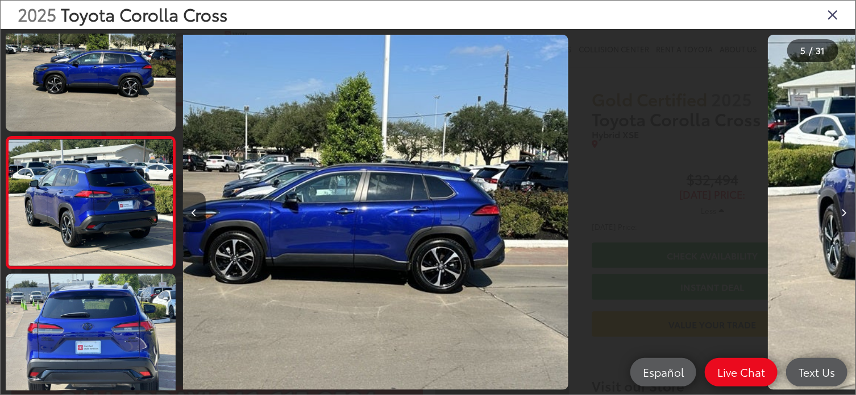
scroll to position [450, 0]
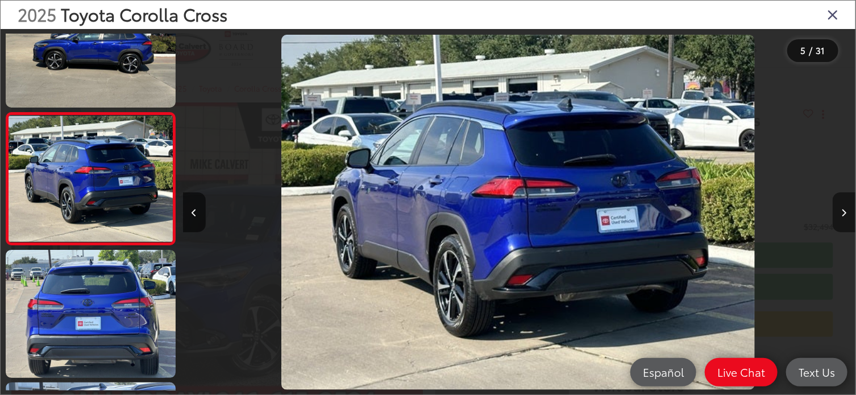
click at [842, 218] on button "Next image" at bounding box center [844, 212] width 23 height 40
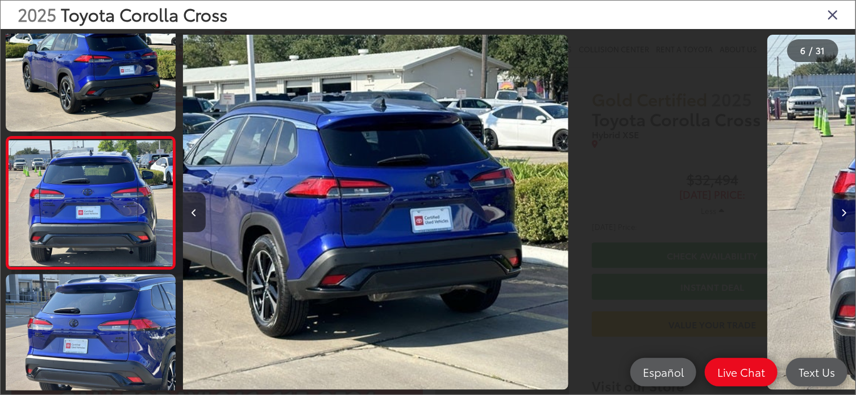
scroll to position [582, 0]
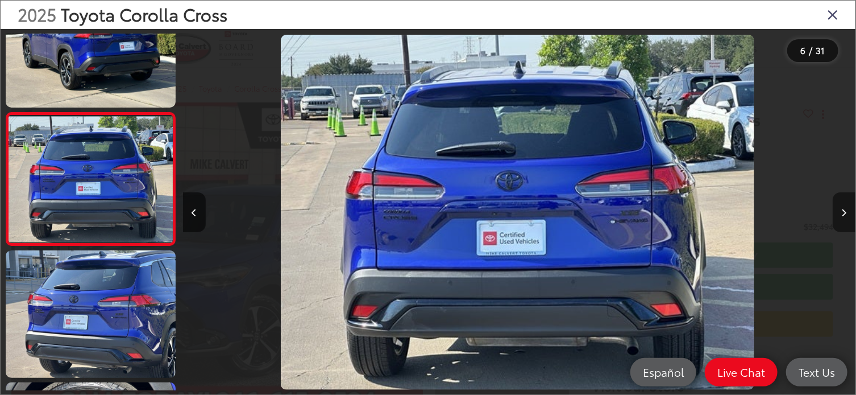
click at [843, 218] on button "Next image" at bounding box center [844, 212] width 23 height 40
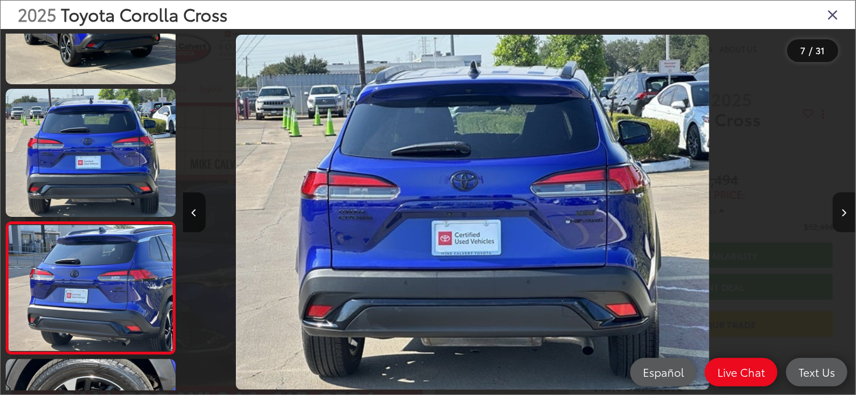
scroll to position [714, 0]
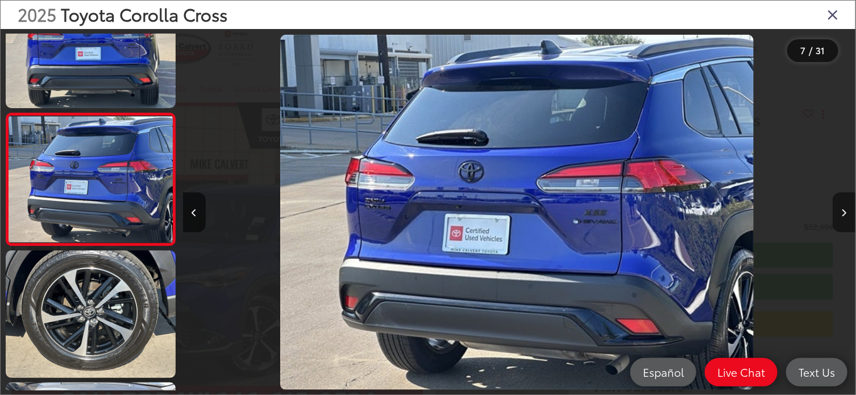
click at [844, 218] on button "Next image" at bounding box center [844, 212] width 23 height 40
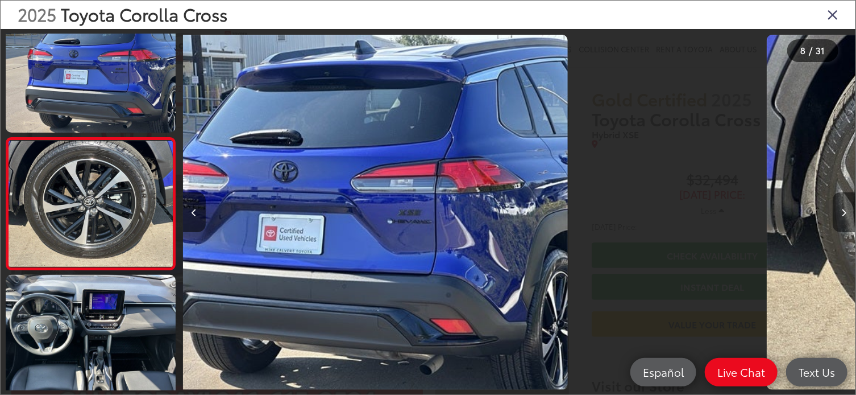
scroll to position [846, 0]
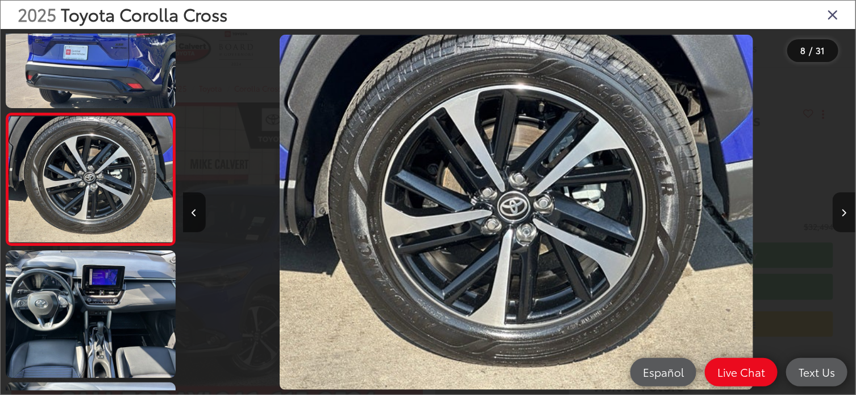
click at [847, 218] on button "Next image" at bounding box center [844, 212] width 23 height 40
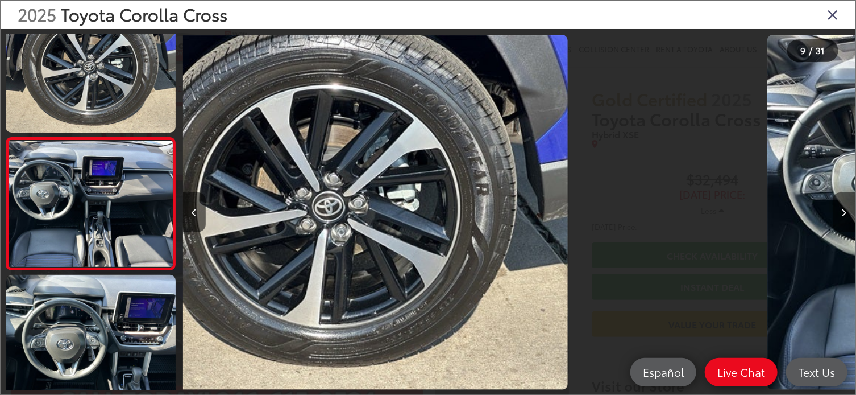
scroll to position [978, 0]
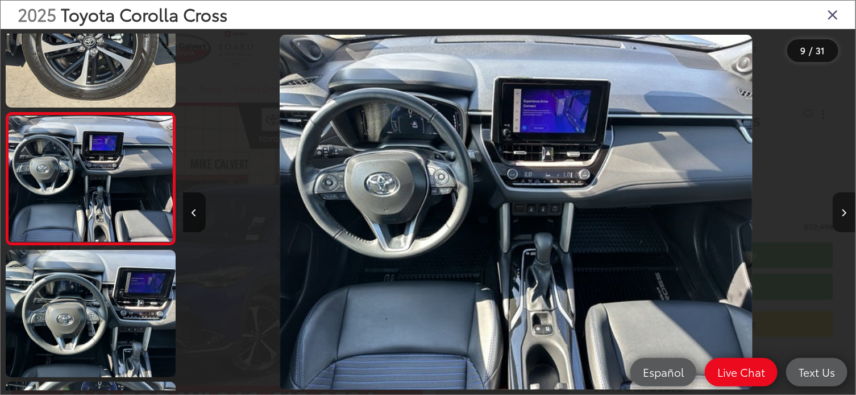
click at [847, 218] on button "Next image" at bounding box center [844, 212] width 23 height 40
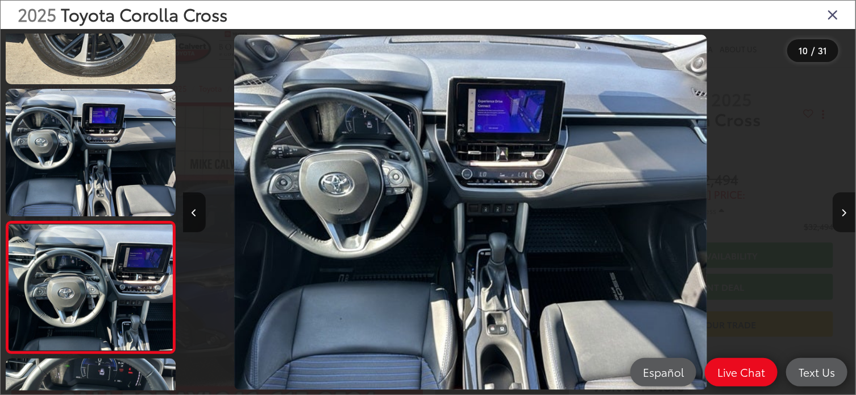
scroll to position [0, 0]
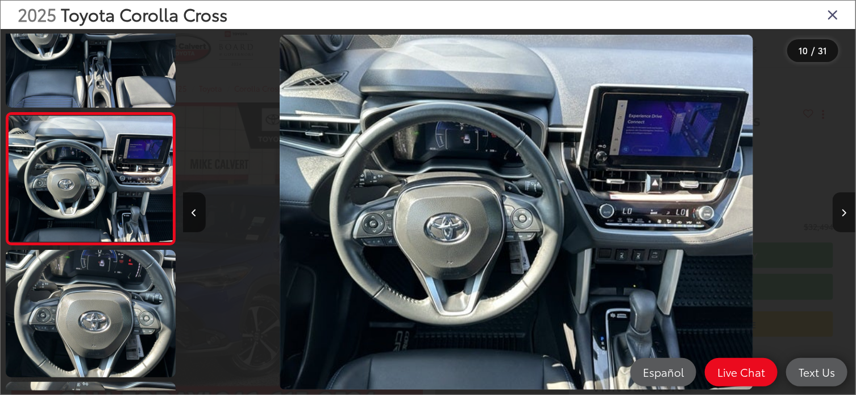
click at [847, 218] on button "Next image" at bounding box center [844, 212] width 23 height 40
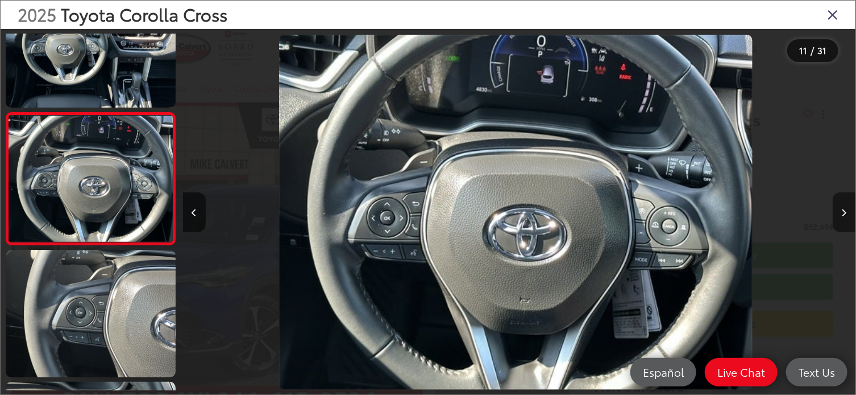
click at [844, 212] on icon "Next image" at bounding box center [844, 213] width 5 height 8
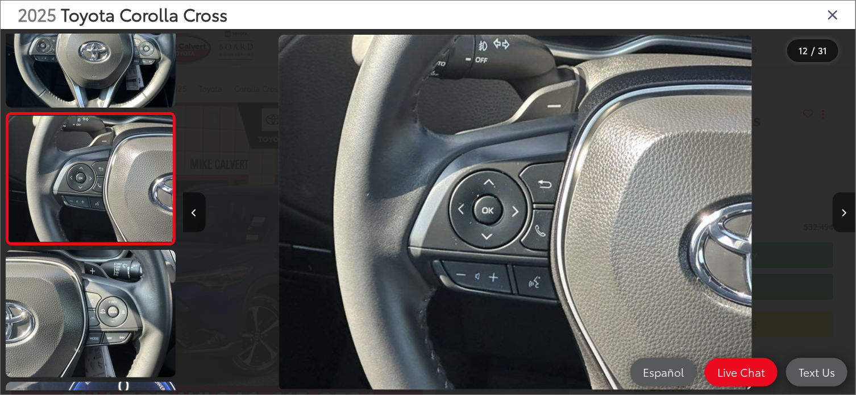
click at [844, 212] on icon "Next image" at bounding box center [844, 213] width 5 height 8
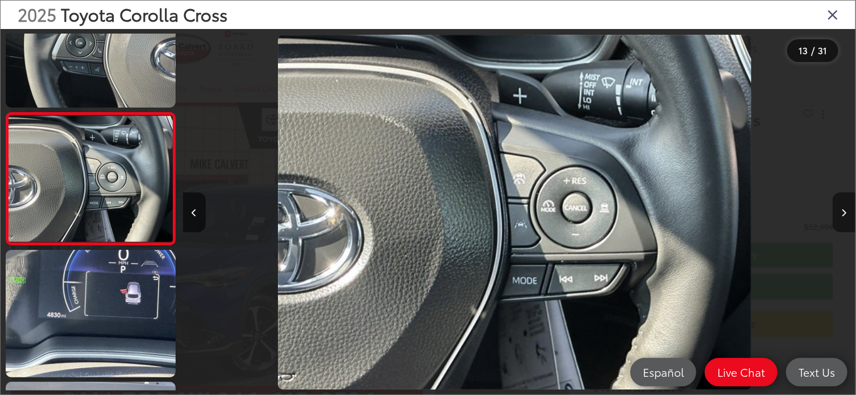
click at [844, 212] on icon "Next image" at bounding box center [844, 213] width 5 height 8
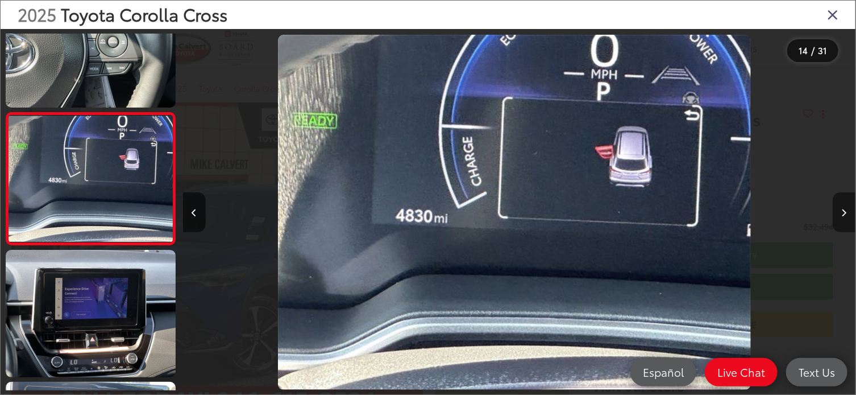
click at [844, 212] on icon "Next image" at bounding box center [844, 213] width 5 height 8
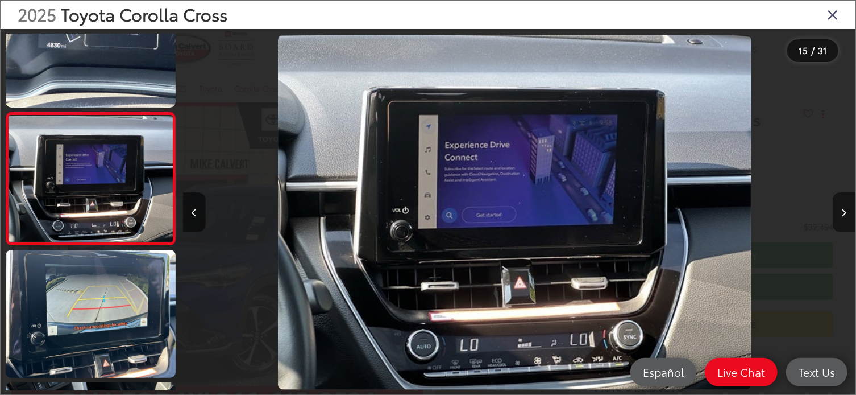
click at [844, 212] on icon "Next image" at bounding box center [844, 213] width 5 height 8
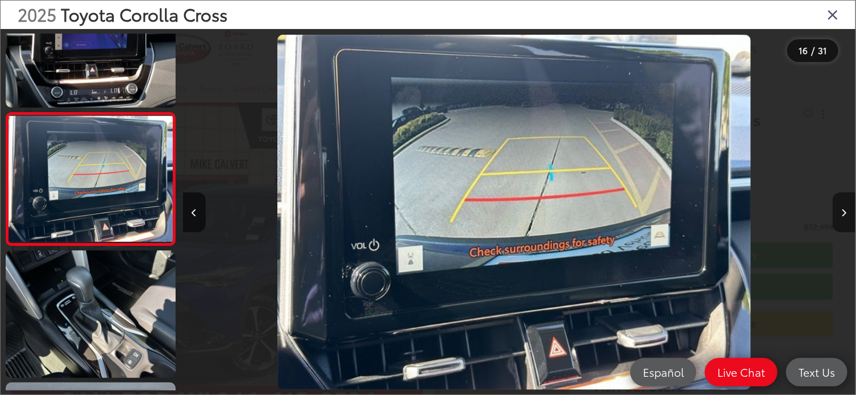
click at [844, 212] on icon "Next image" at bounding box center [844, 213] width 5 height 8
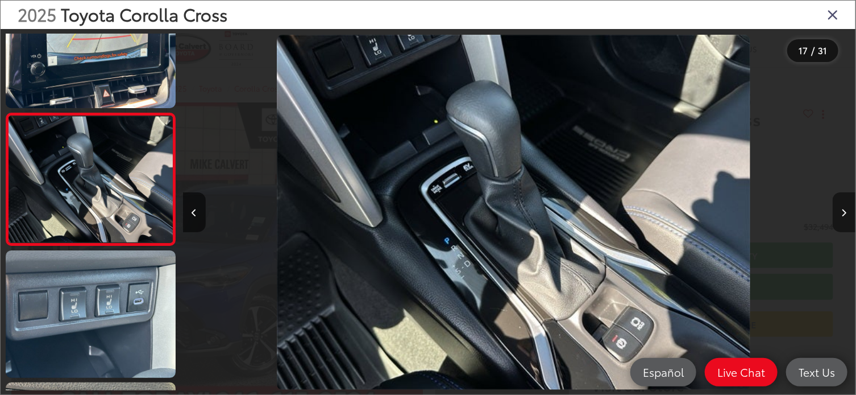
click at [844, 212] on icon "Next image" at bounding box center [844, 213] width 5 height 8
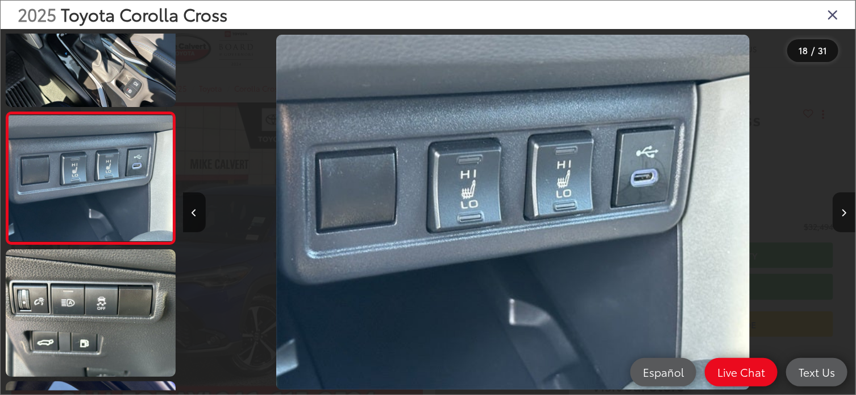
click at [844, 212] on icon "Next image" at bounding box center [844, 213] width 5 height 8
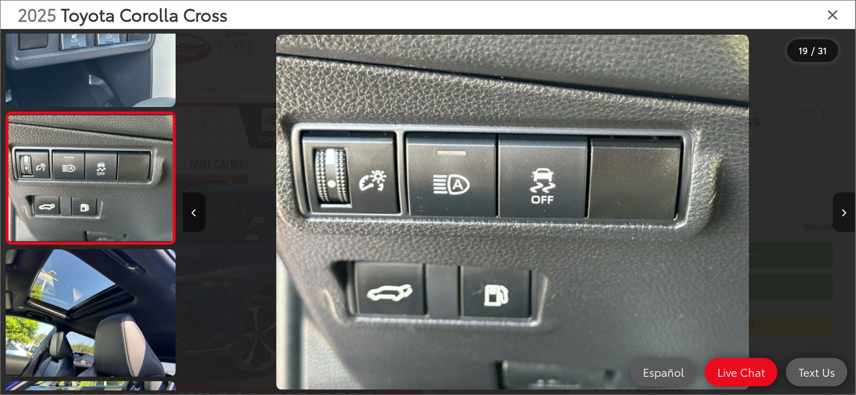
click at [847, 217] on button "Next image" at bounding box center [844, 212] width 23 height 40
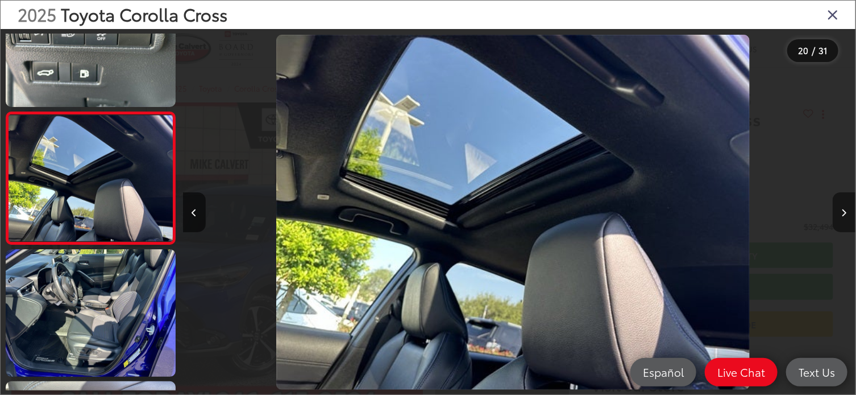
click at [847, 217] on button "Next image" at bounding box center [844, 212] width 23 height 40
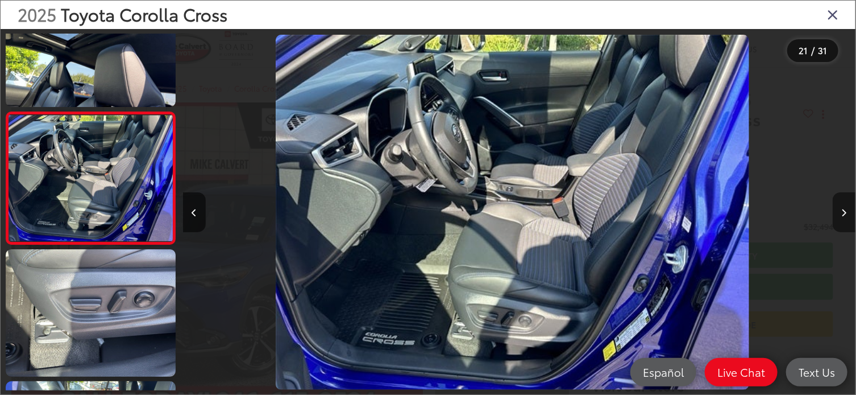
click at [847, 217] on button "Next image" at bounding box center [844, 212] width 23 height 40
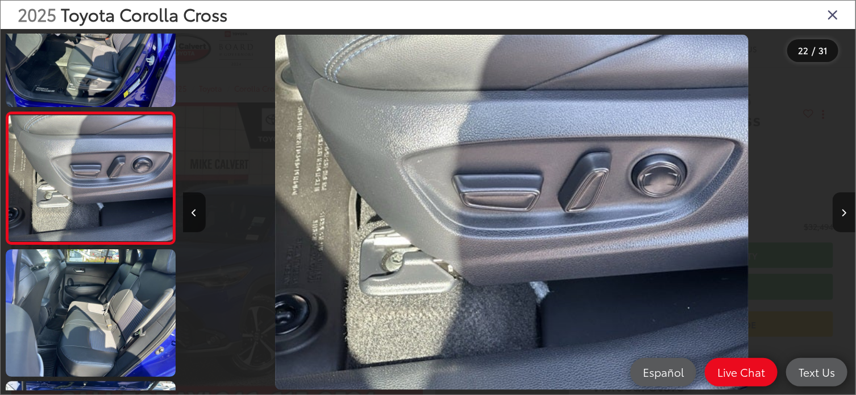
click at [847, 217] on button "Next image" at bounding box center [844, 212] width 23 height 40
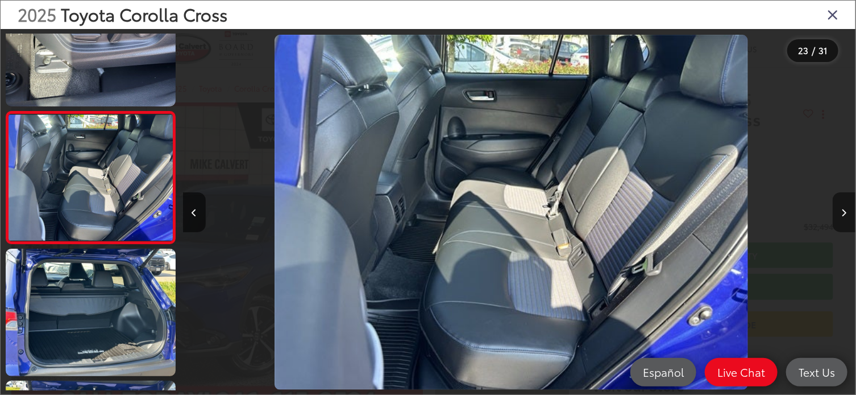
click at [847, 217] on button "Next image" at bounding box center [844, 212] width 23 height 40
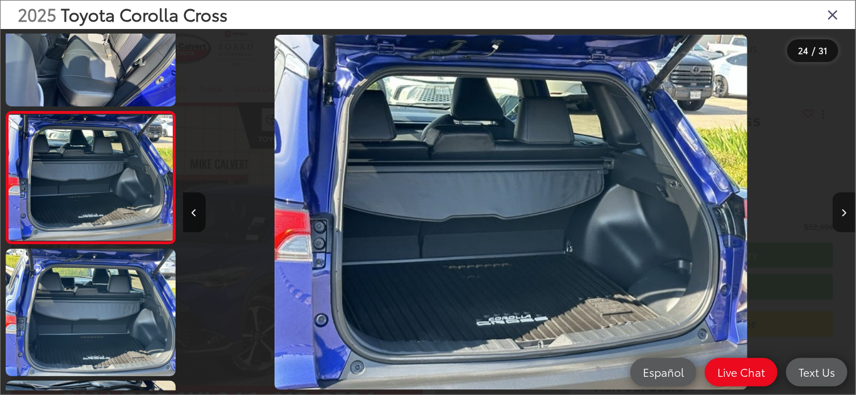
click at [847, 217] on button "Next image" at bounding box center [844, 212] width 23 height 40
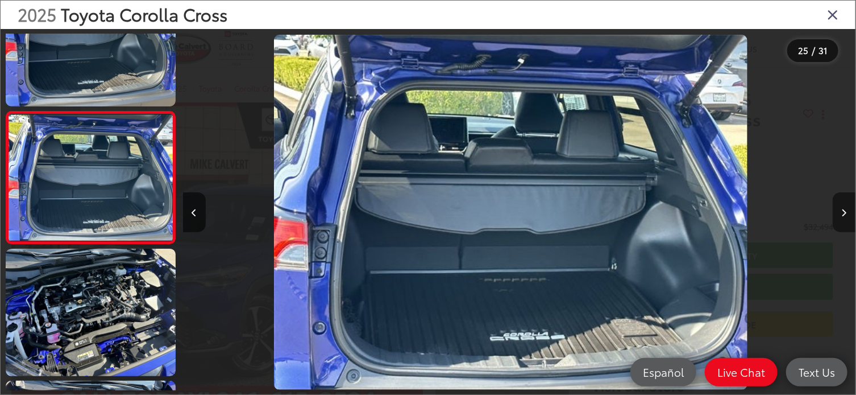
click at [847, 217] on button "Next image" at bounding box center [844, 212] width 23 height 40
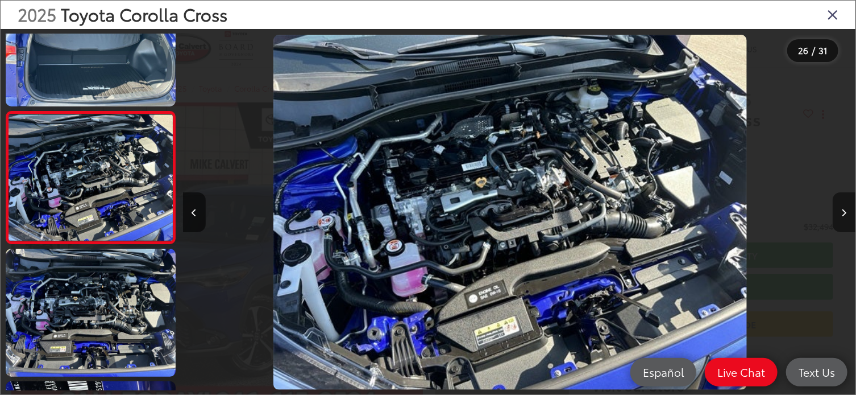
click at [847, 217] on button "Next image" at bounding box center [844, 212] width 23 height 40
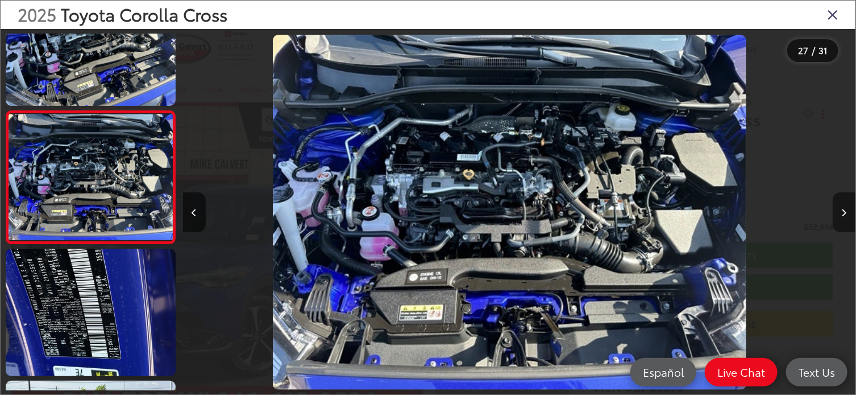
click at [847, 217] on button "Next image" at bounding box center [844, 212] width 23 height 40
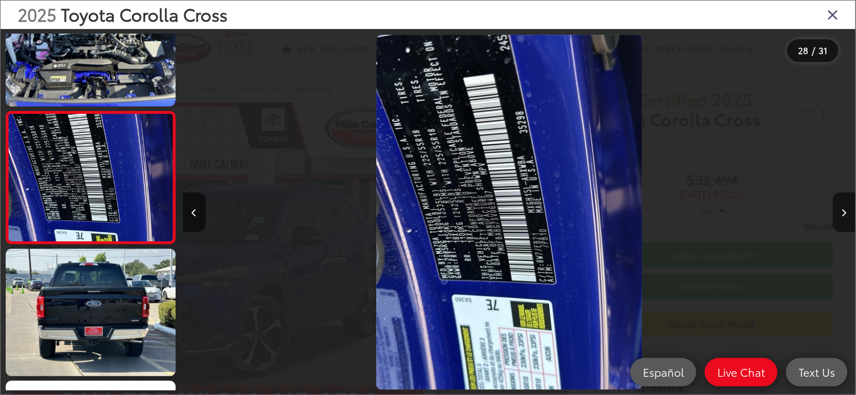
click at [834, 18] on icon "Close gallery" at bounding box center [832, 14] width 11 height 15
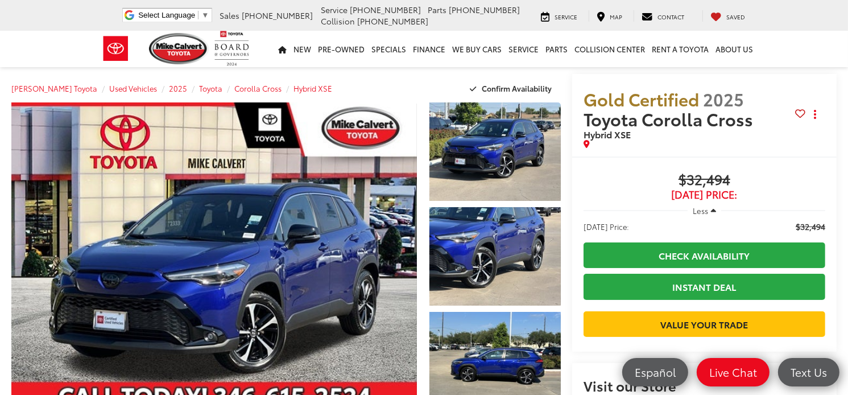
click at [816, 129] on div "Gold Certified 2025 Toyota Corolla Cross Hybrid XSE Copy Link Share Print" at bounding box center [704, 118] width 242 height 59
click at [805, 175] on span "$32,494" at bounding box center [704, 180] width 242 height 17
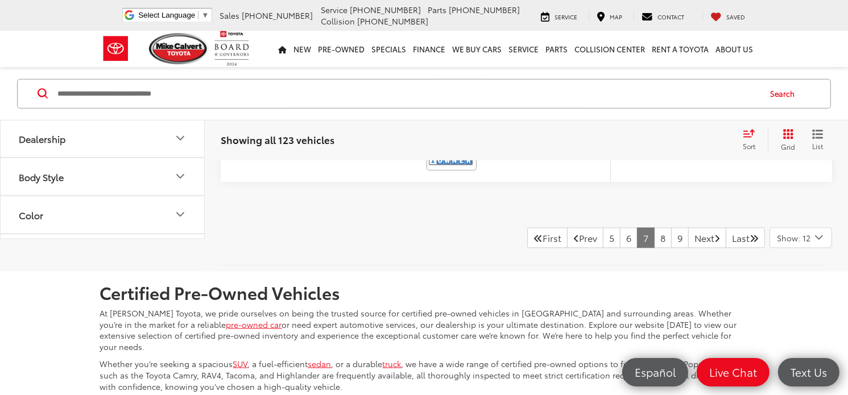
scroll to position [5553, 0]
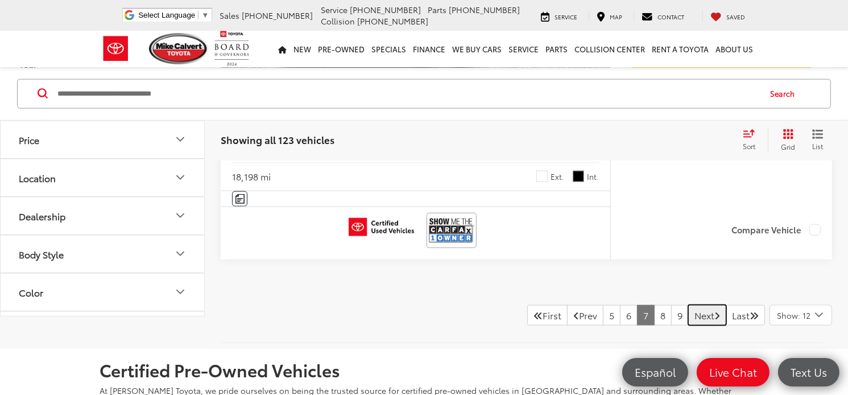
click at [698, 317] on link "Next" at bounding box center [707, 315] width 38 height 20
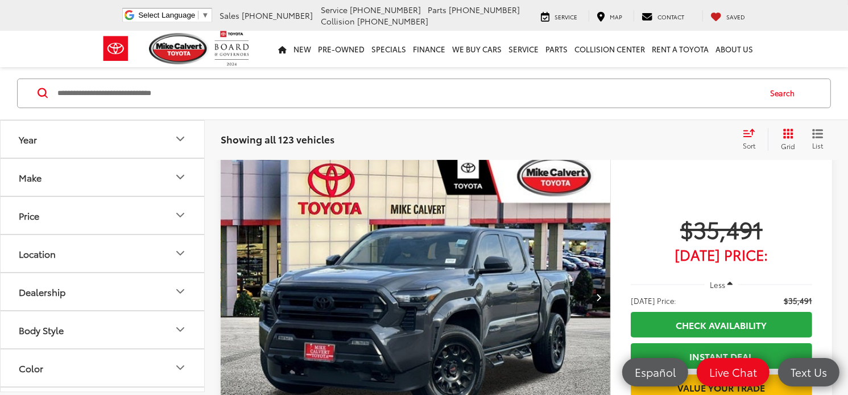
scroll to position [132, 0]
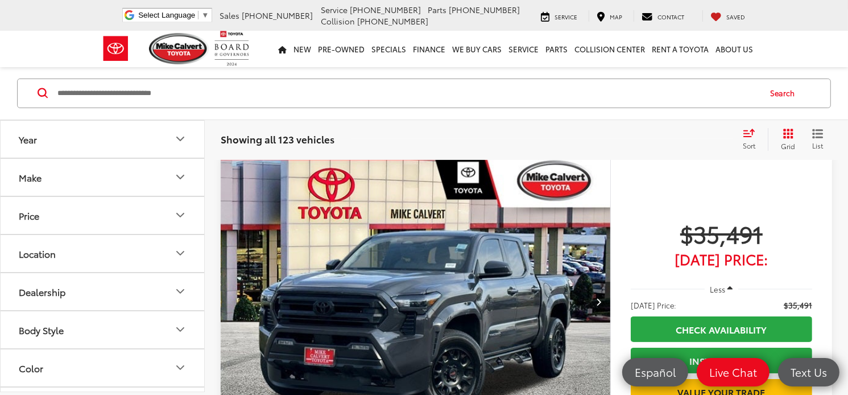
click at [602, 301] on button "Next image" at bounding box center [598, 301] width 23 height 40
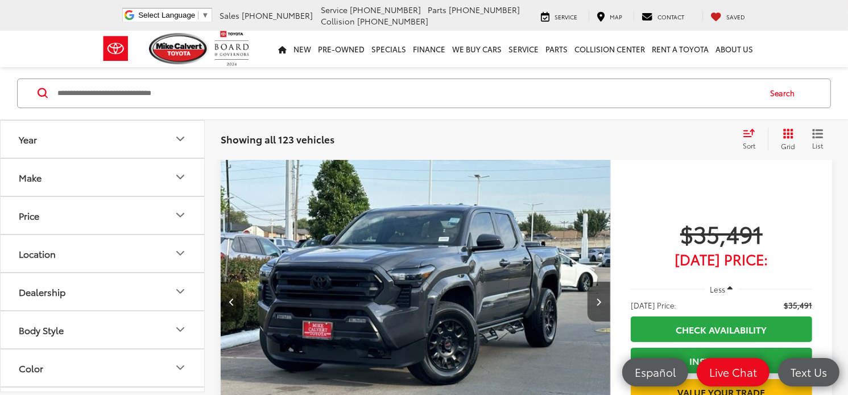
click at [602, 301] on button "Next image" at bounding box center [598, 301] width 23 height 40
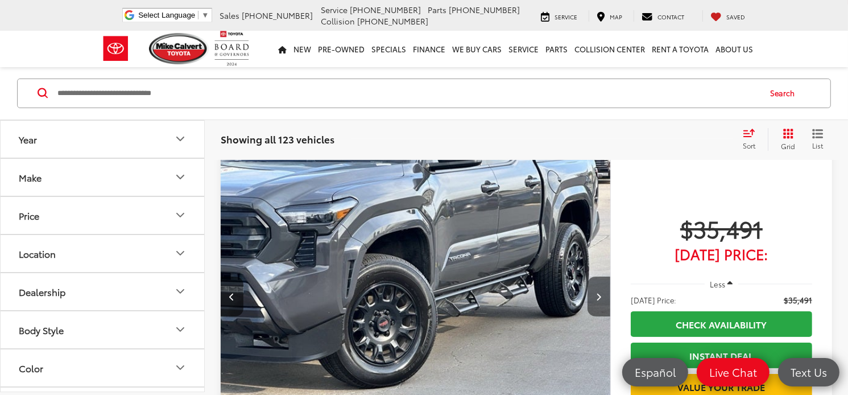
scroll to position [138, 0]
click at [602, 301] on button "Next image" at bounding box center [598, 296] width 23 height 40
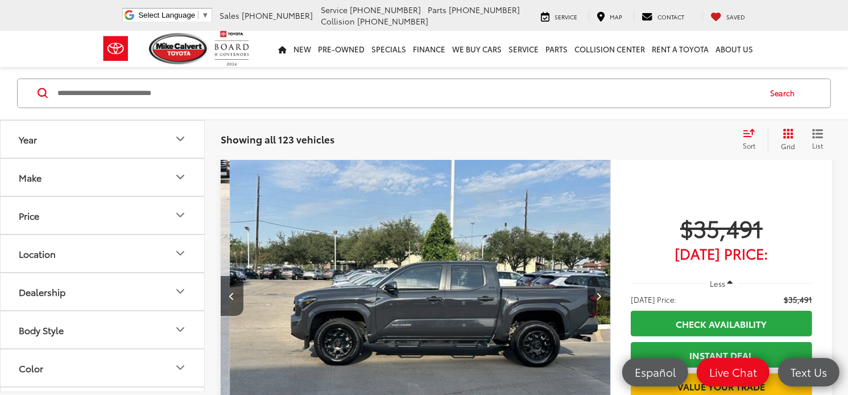
scroll to position [0, 1174]
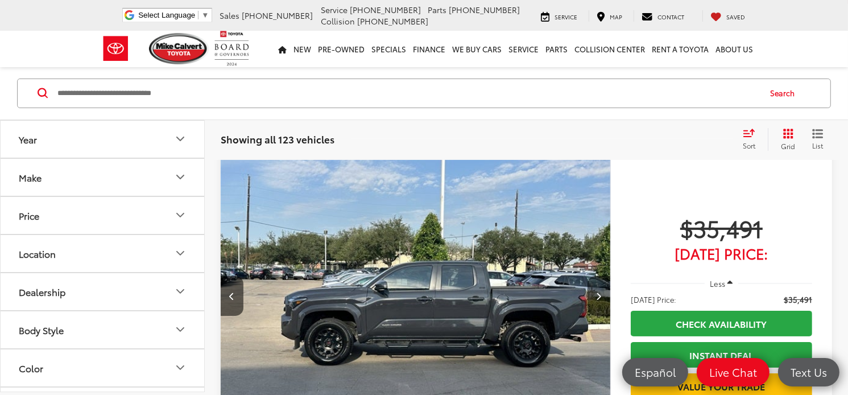
click at [602, 306] on button "Next image" at bounding box center [598, 296] width 23 height 40
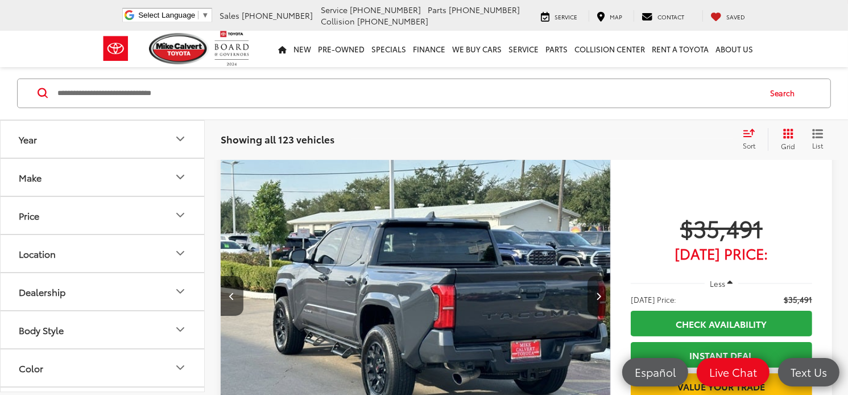
click at [602, 306] on button "Next image" at bounding box center [598, 296] width 23 height 40
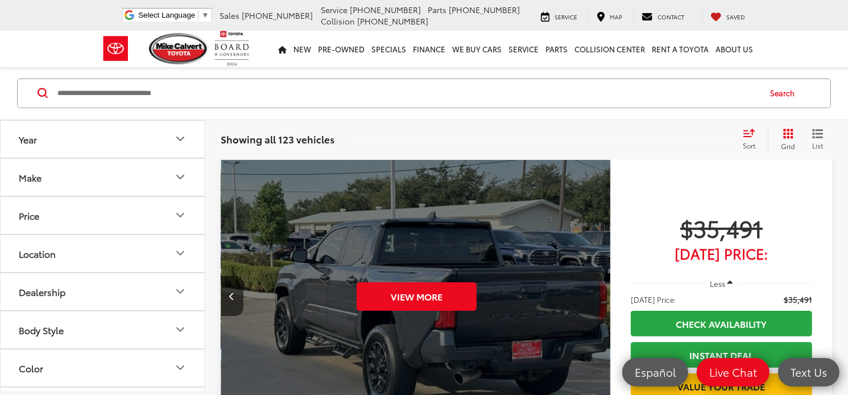
scroll to position [0, 1956]
click at [597, 306] on div "View More" at bounding box center [415, 296] width 391 height 293
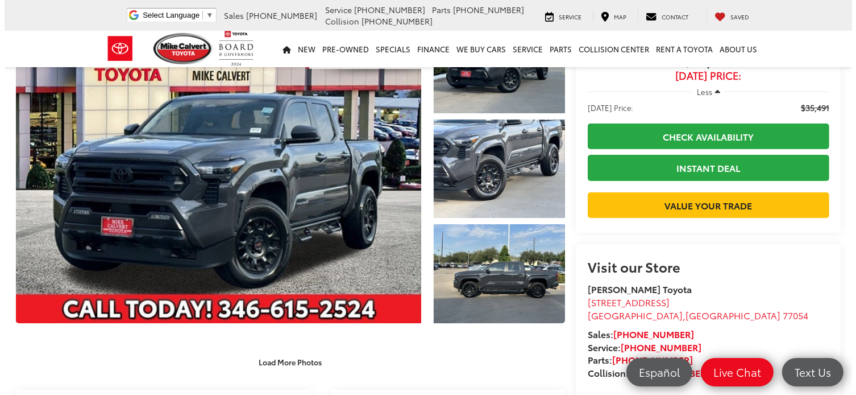
scroll to position [84, 0]
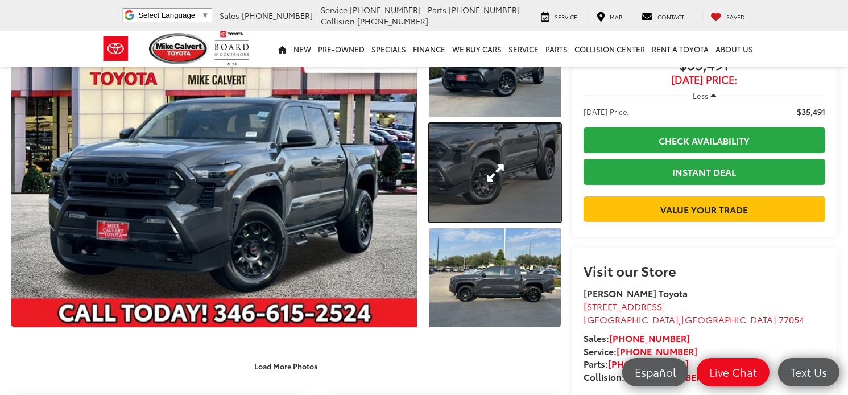
click at [432, 214] on link "Expand Photo 2" at bounding box center [494, 172] width 131 height 98
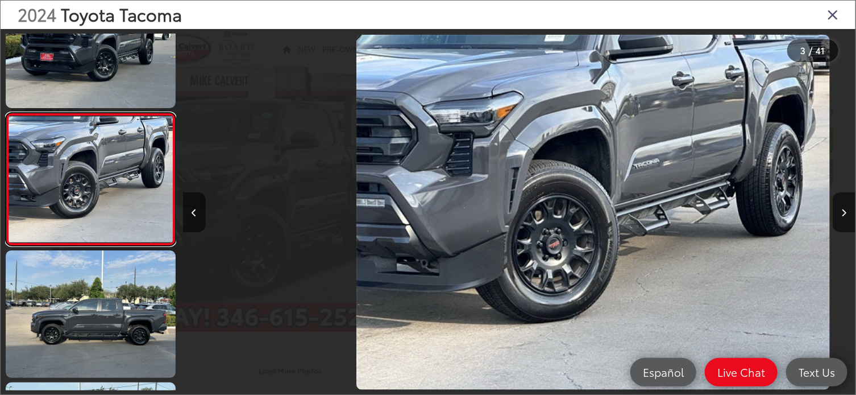
scroll to position [0, 1347]
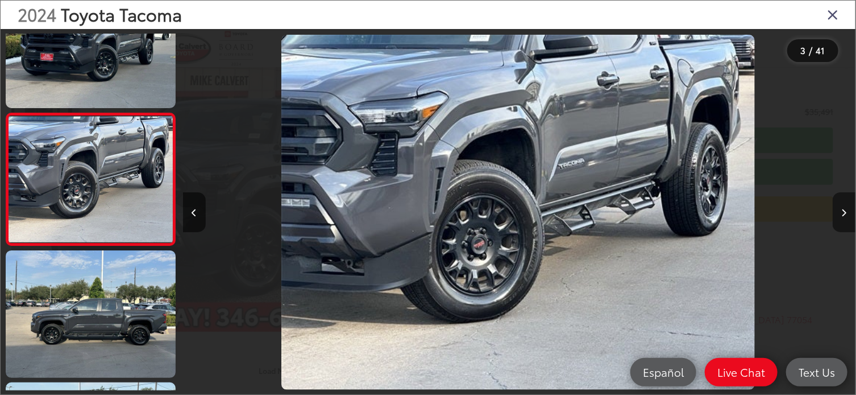
click at [844, 212] on icon "Next image" at bounding box center [844, 213] width 5 height 8
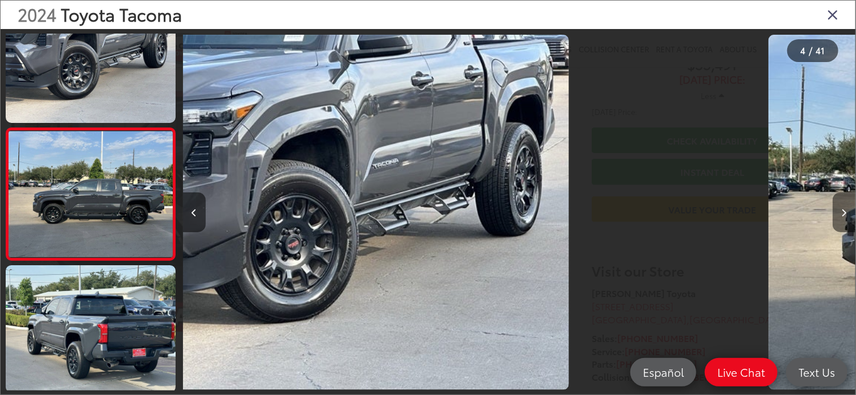
scroll to position [318, 0]
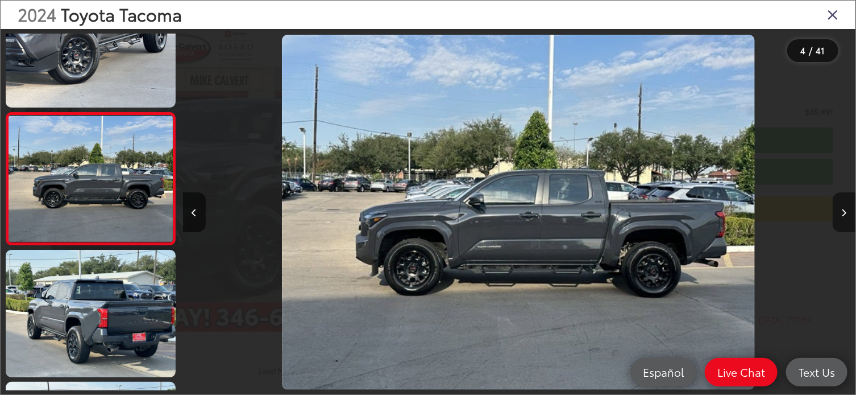
click at [844, 212] on icon "Next image" at bounding box center [844, 213] width 5 height 8
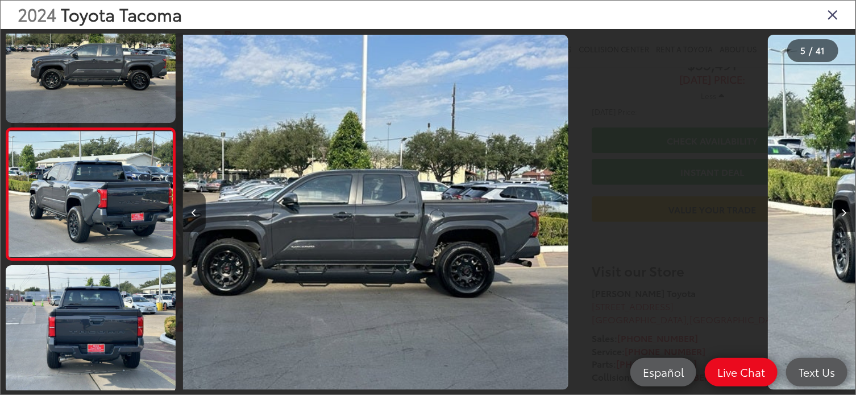
scroll to position [450, 0]
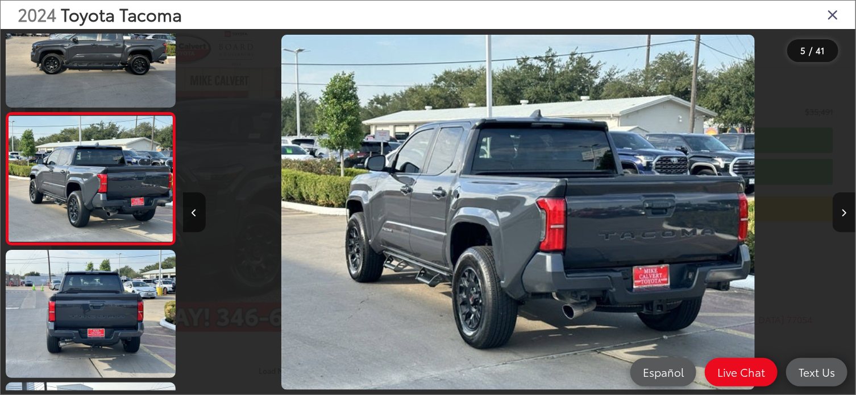
click at [847, 216] on icon "Next image" at bounding box center [844, 213] width 5 height 8
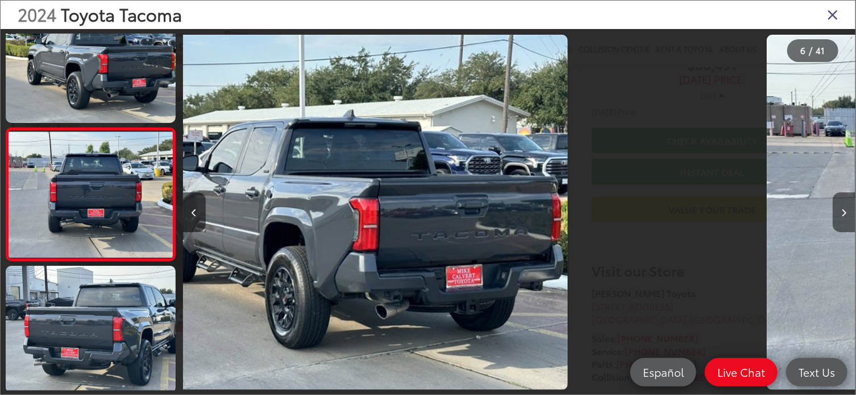
scroll to position [582, 0]
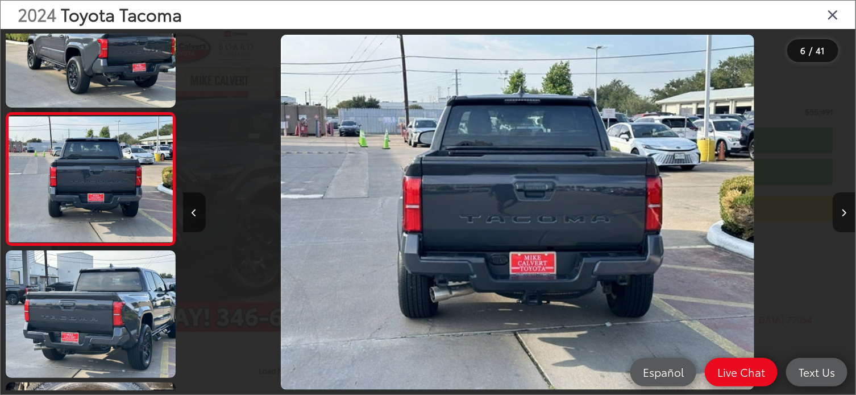
click at [847, 216] on icon "Next image" at bounding box center [844, 213] width 5 height 8
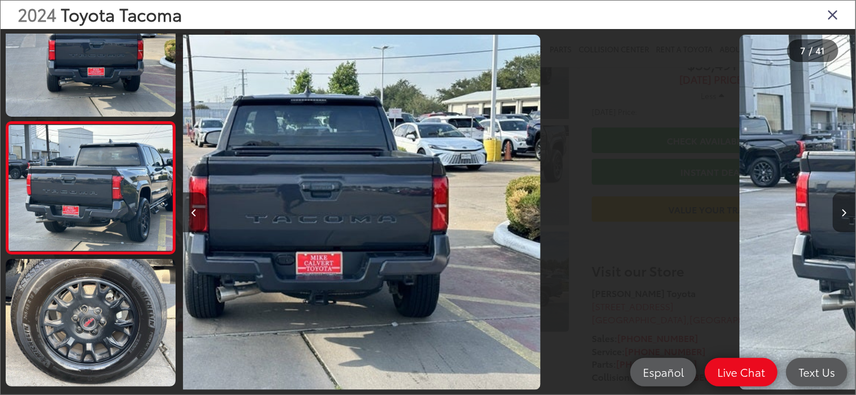
scroll to position [714, 0]
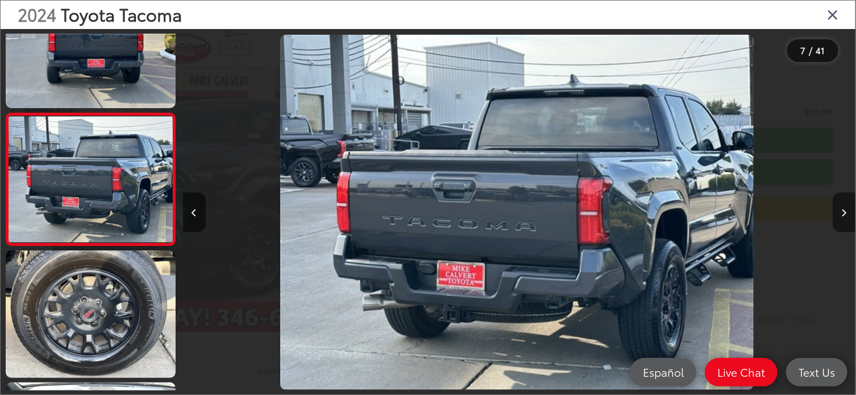
click at [847, 216] on icon "Next image" at bounding box center [844, 213] width 5 height 8
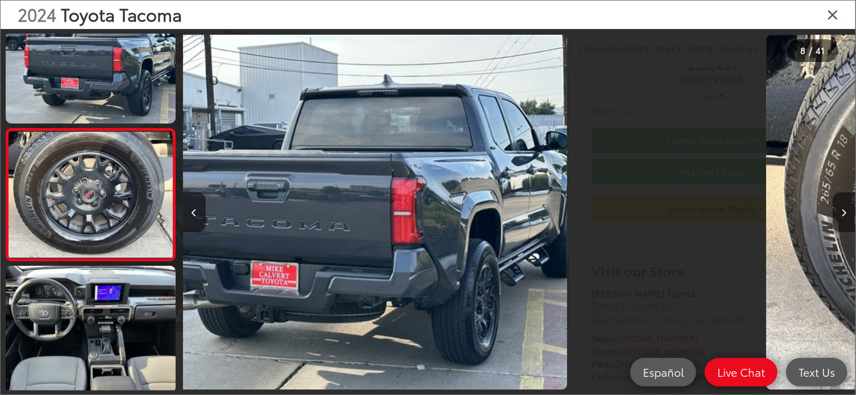
scroll to position [846, 0]
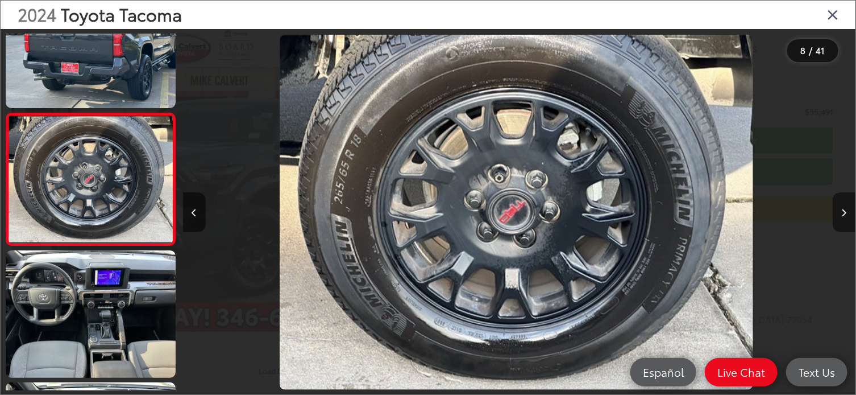
click at [847, 216] on icon "Next image" at bounding box center [844, 213] width 5 height 8
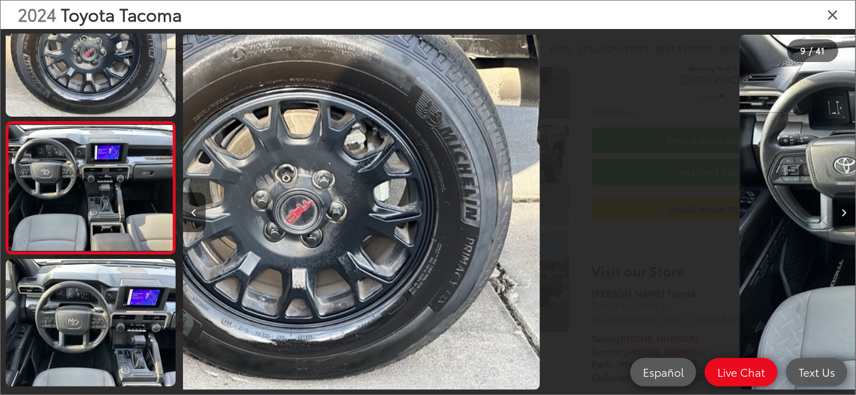
scroll to position [978, 0]
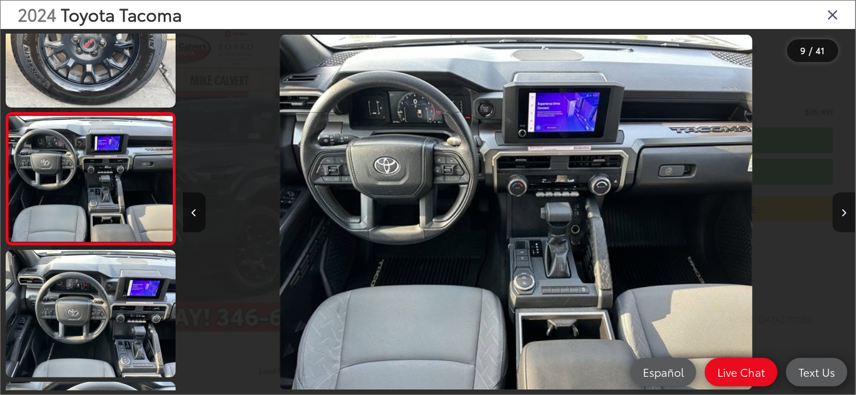
click at [844, 212] on icon "Next image" at bounding box center [844, 213] width 5 height 8
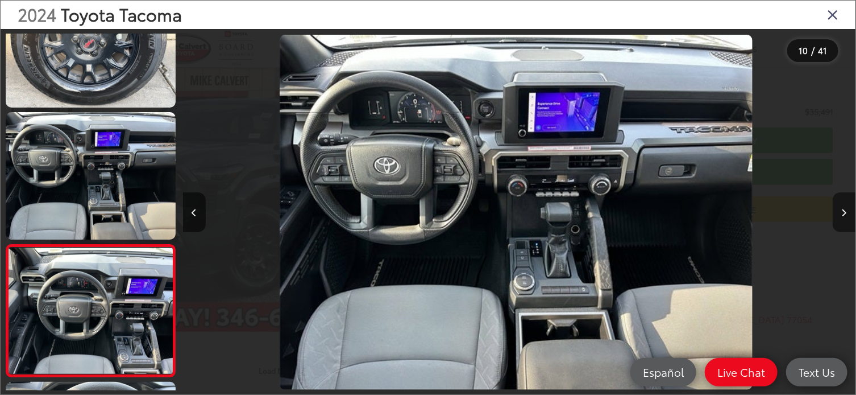
scroll to position [0, 0]
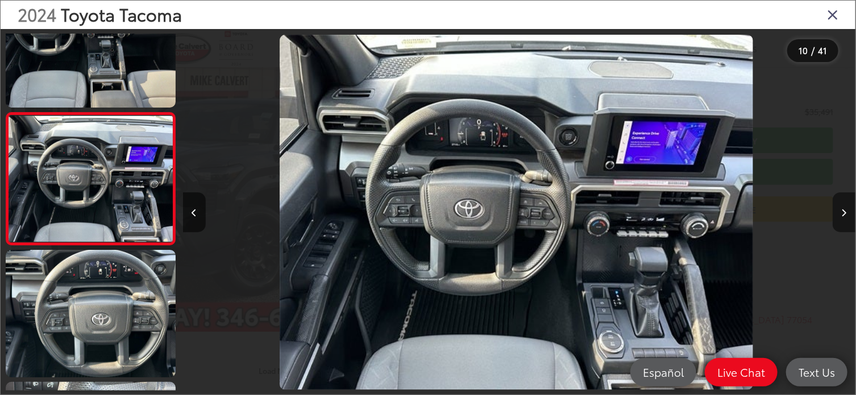
click at [844, 212] on icon "Next image" at bounding box center [844, 213] width 5 height 8
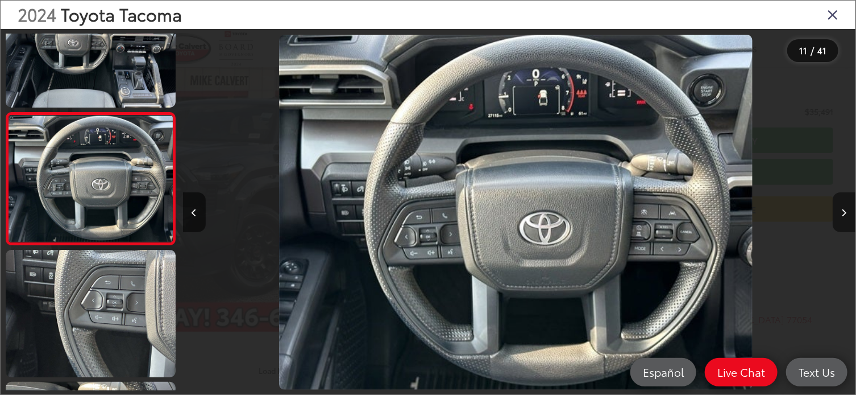
click at [844, 212] on icon "Next image" at bounding box center [844, 213] width 5 height 8
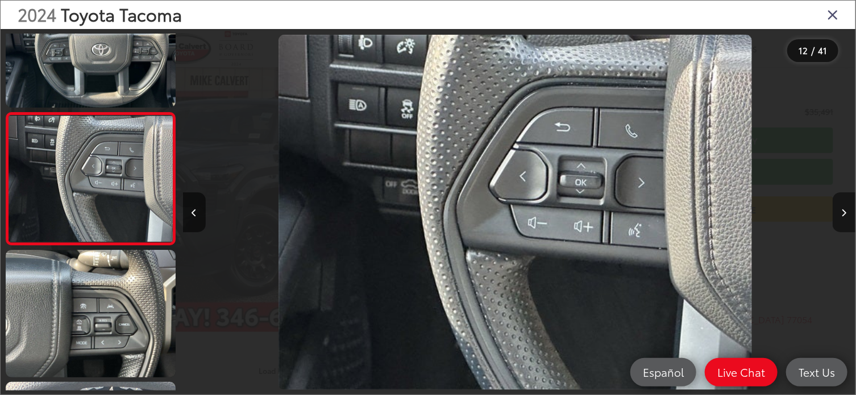
click at [844, 212] on icon "Next image" at bounding box center [844, 213] width 5 height 8
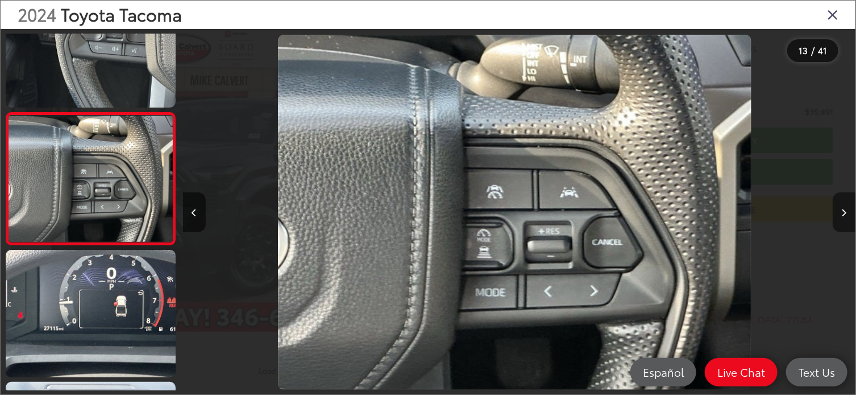
click at [844, 212] on icon "Next image" at bounding box center [844, 213] width 5 height 8
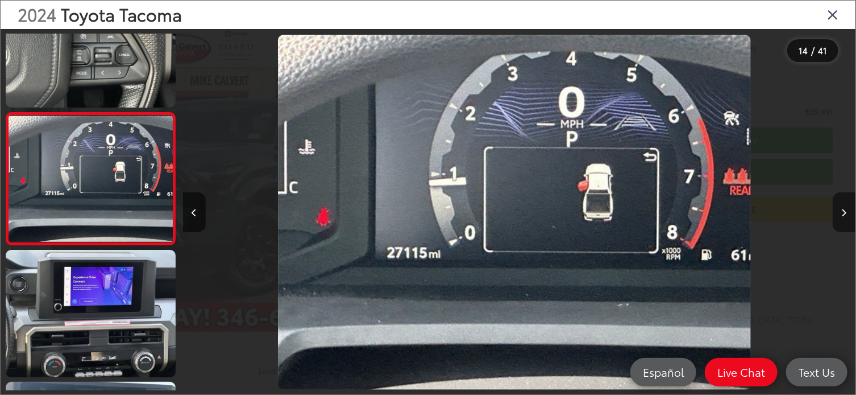
click at [845, 213] on icon "Next image" at bounding box center [844, 213] width 5 height 8
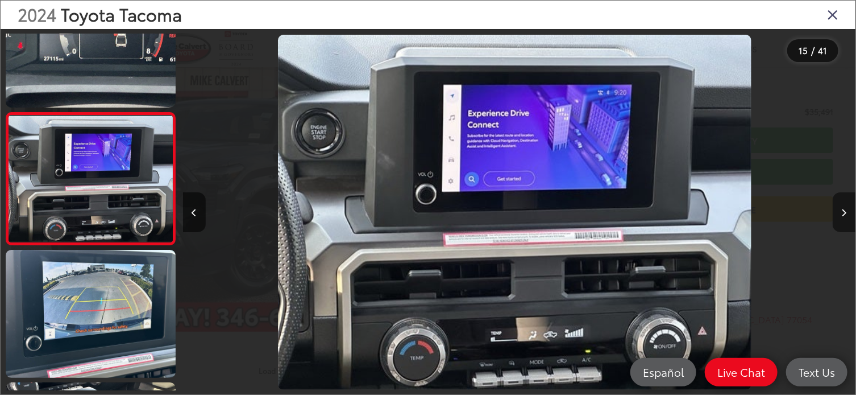
click at [844, 212] on icon "Next image" at bounding box center [844, 213] width 5 height 8
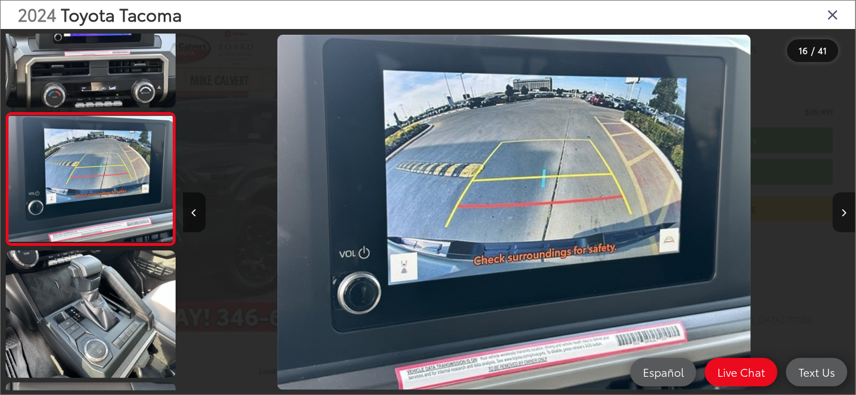
click at [844, 212] on icon "Next image" at bounding box center [844, 213] width 5 height 8
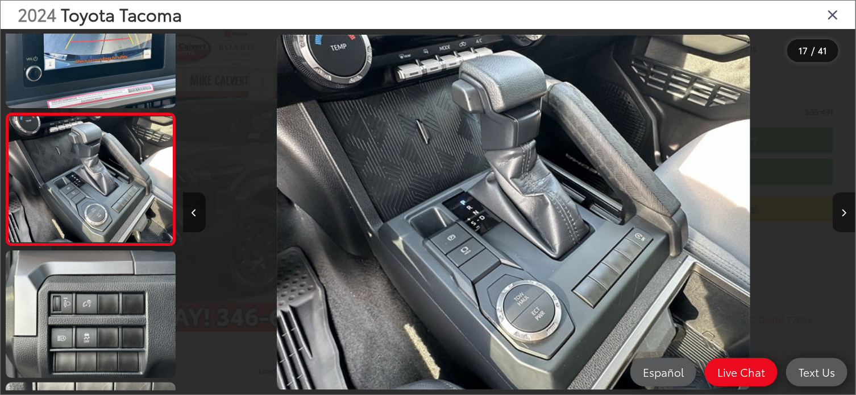
click at [844, 212] on icon "Next image" at bounding box center [844, 213] width 5 height 8
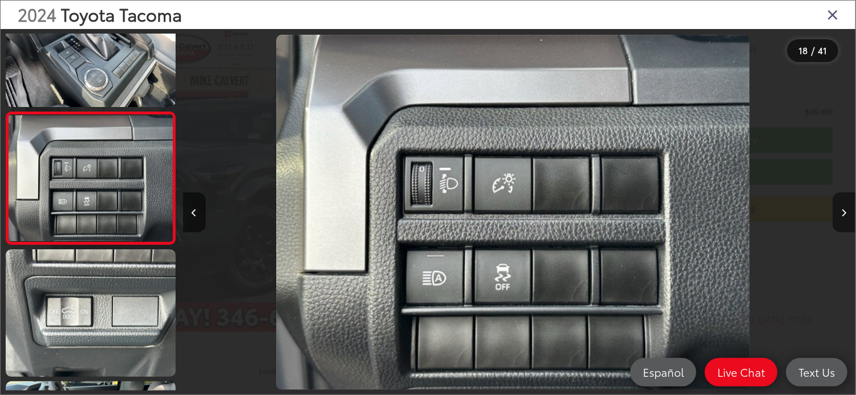
click at [844, 212] on icon "Next image" at bounding box center [844, 213] width 5 height 8
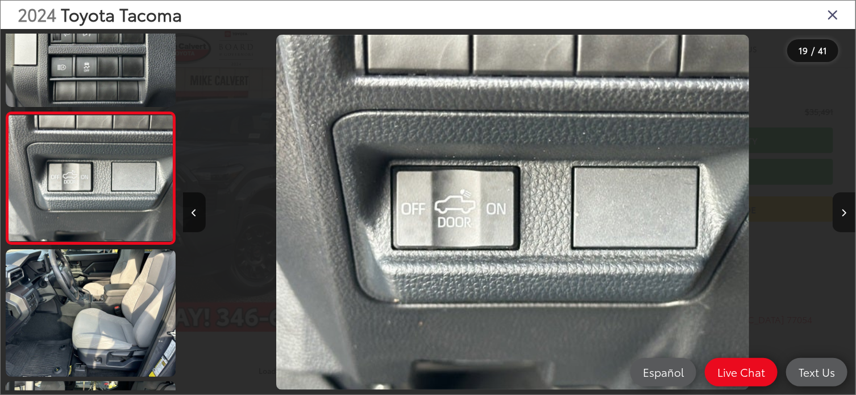
click at [844, 216] on icon "Next image" at bounding box center [844, 213] width 5 height 8
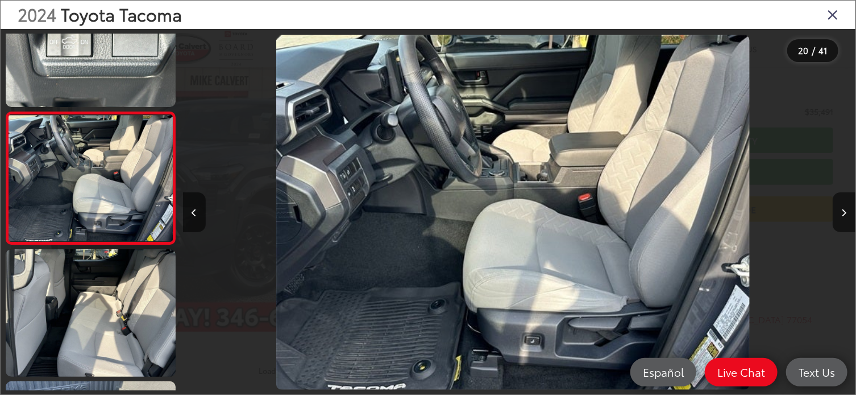
click at [832, 18] on icon "Close gallery" at bounding box center [832, 14] width 11 height 15
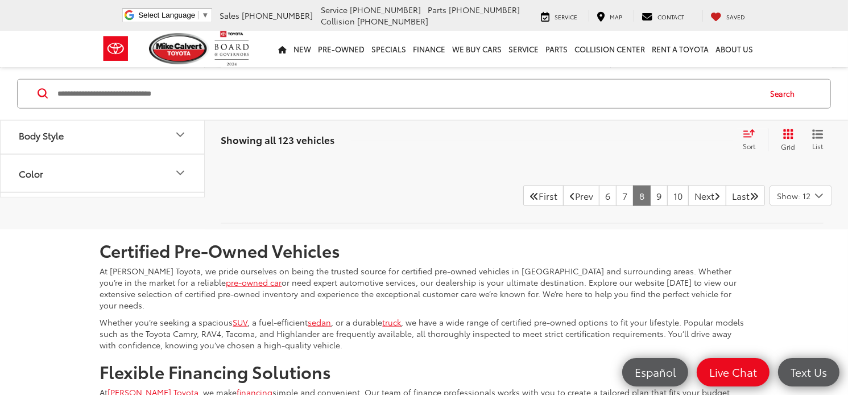
scroll to position [5589, 0]
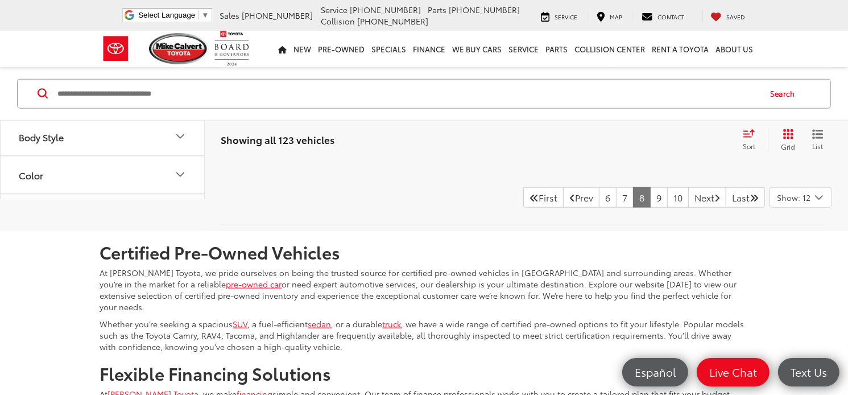
click at [649, 261] on h2 "Certified Pre-Owned Vehicles" at bounding box center [424, 251] width 648 height 19
click at [699, 208] on link "Next" at bounding box center [707, 197] width 38 height 20
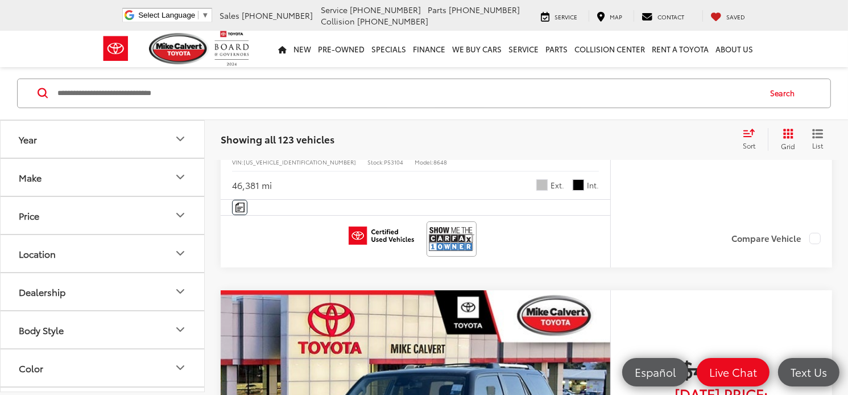
scroll to position [4108, 0]
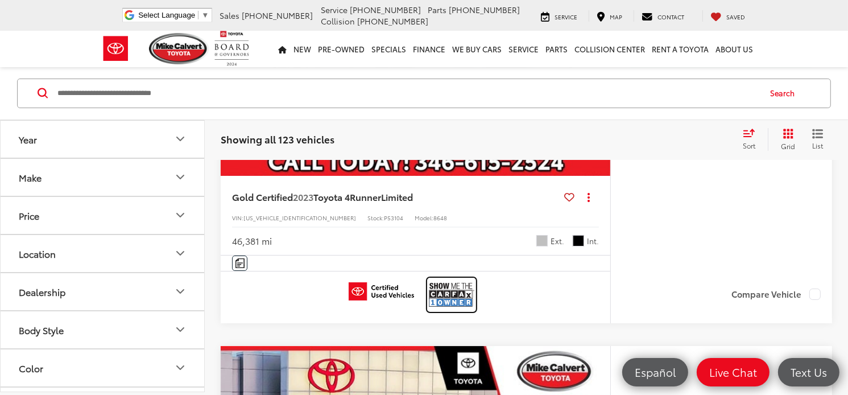
click at [458, 294] on img at bounding box center [451, 294] width 45 height 30
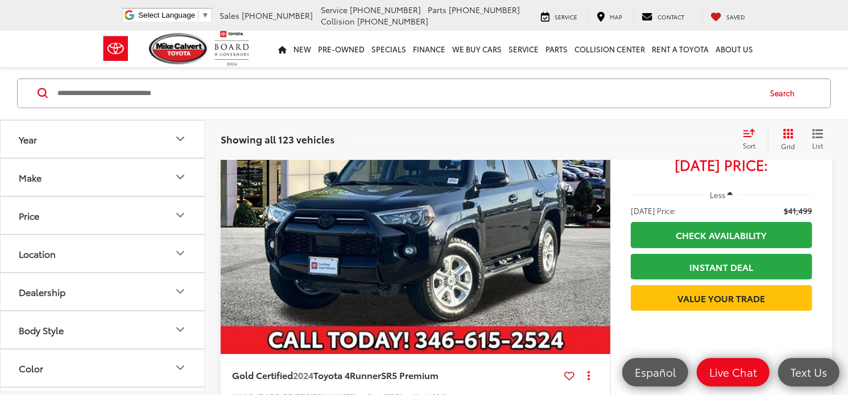
scroll to position [4328, 0]
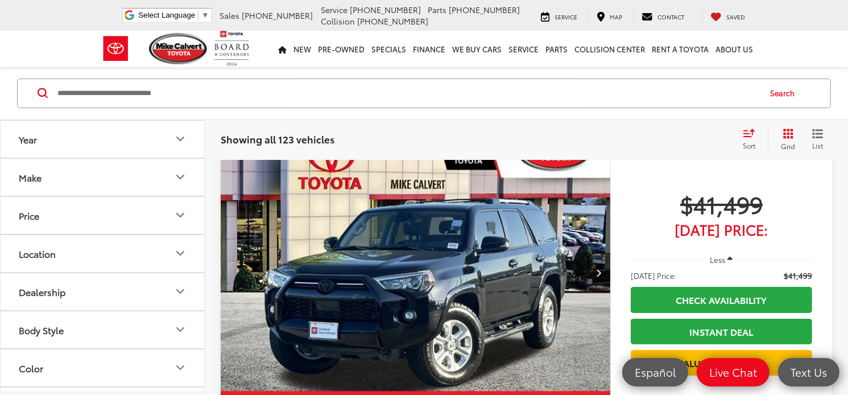
click at [595, 259] on button "Next image" at bounding box center [598, 272] width 23 height 40
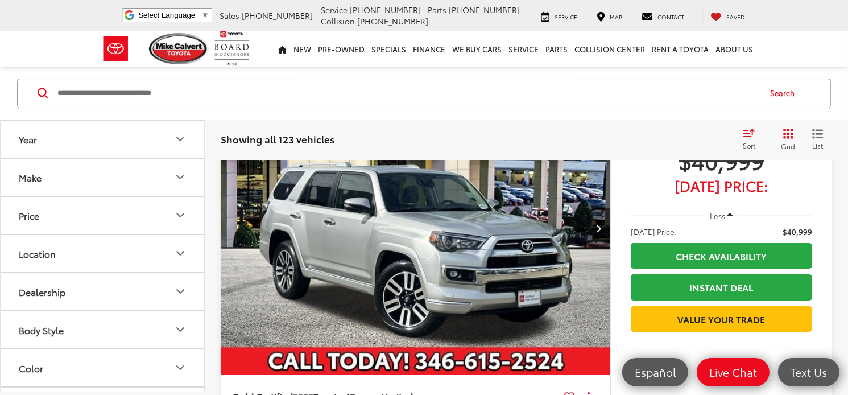
scroll to position [3896, 0]
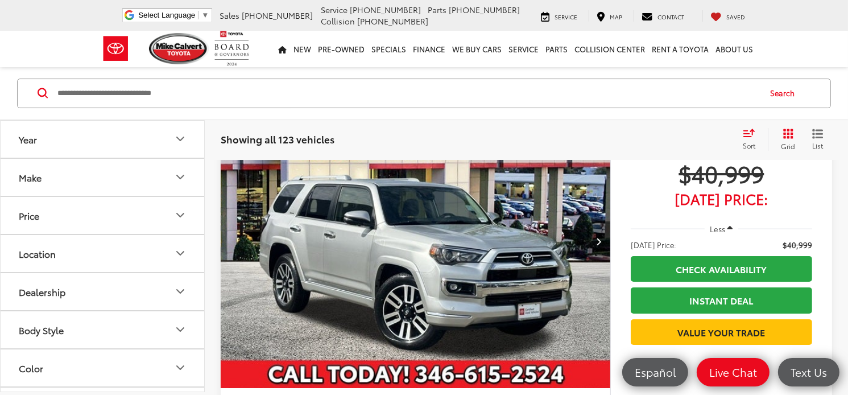
click at [598, 250] on button "Next image" at bounding box center [598, 241] width 23 height 40
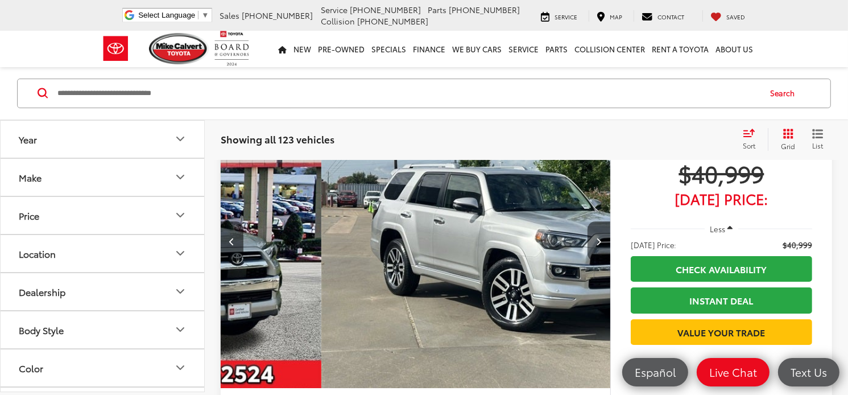
scroll to position [0, 391]
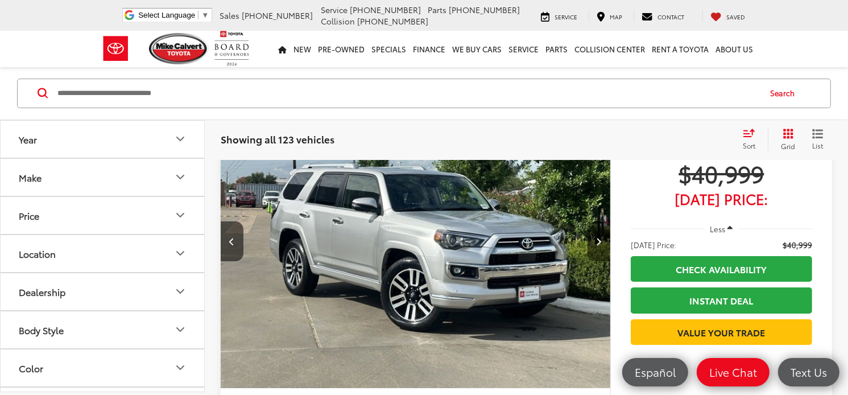
click at [605, 246] on button "Next image" at bounding box center [598, 241] width 23 height 40
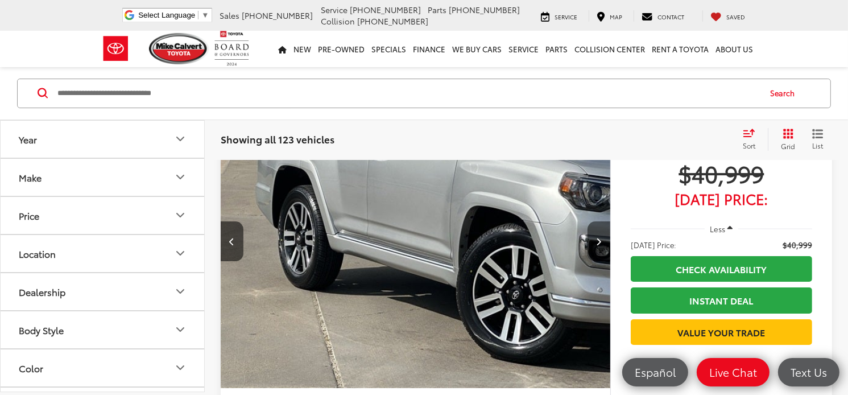
click at [605, 246] on button "Next image" at bounding box center [598, 241] width 23 height 40
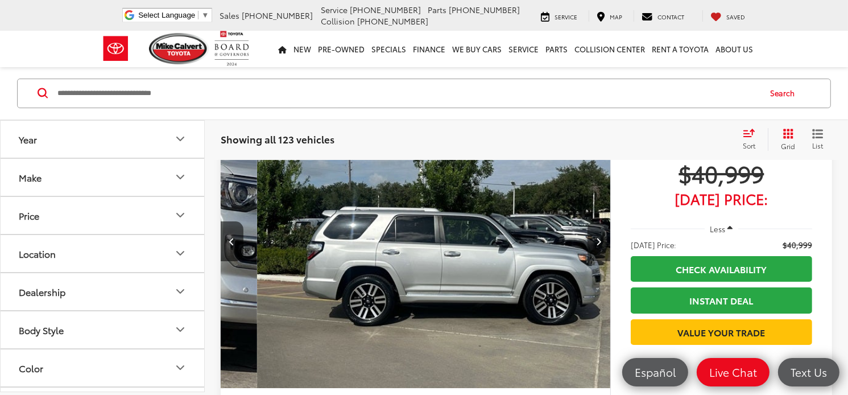
scroll to position [0, 1174]
